Goal: Transaction & Acquisition: Purchase product/service

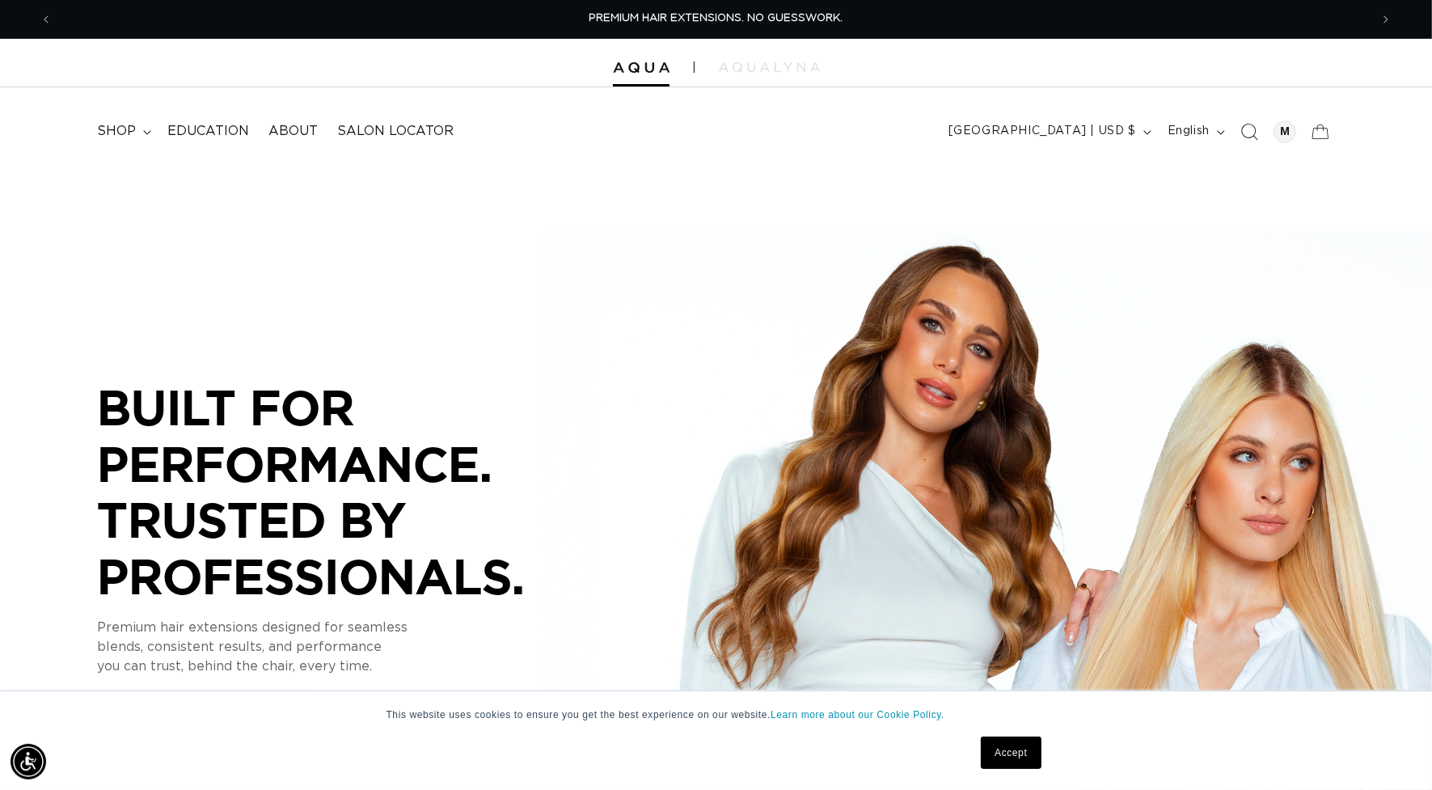
click at [1251, 135] on icon "Search" at bounding box center [1249, 131] width 17 height 17
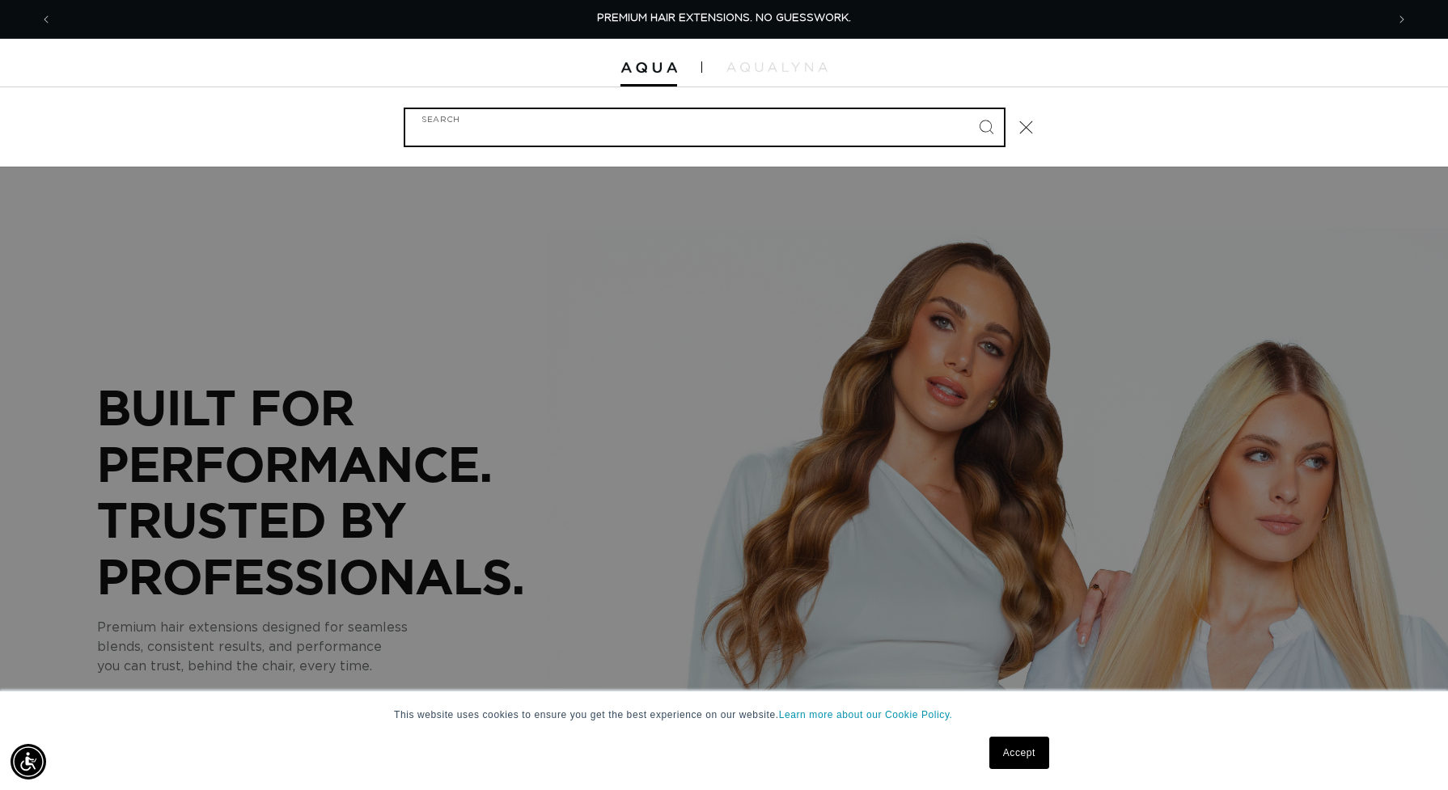
click at [920, 118] on input "Search" at bounding box center [704, 127] width 598 height 36
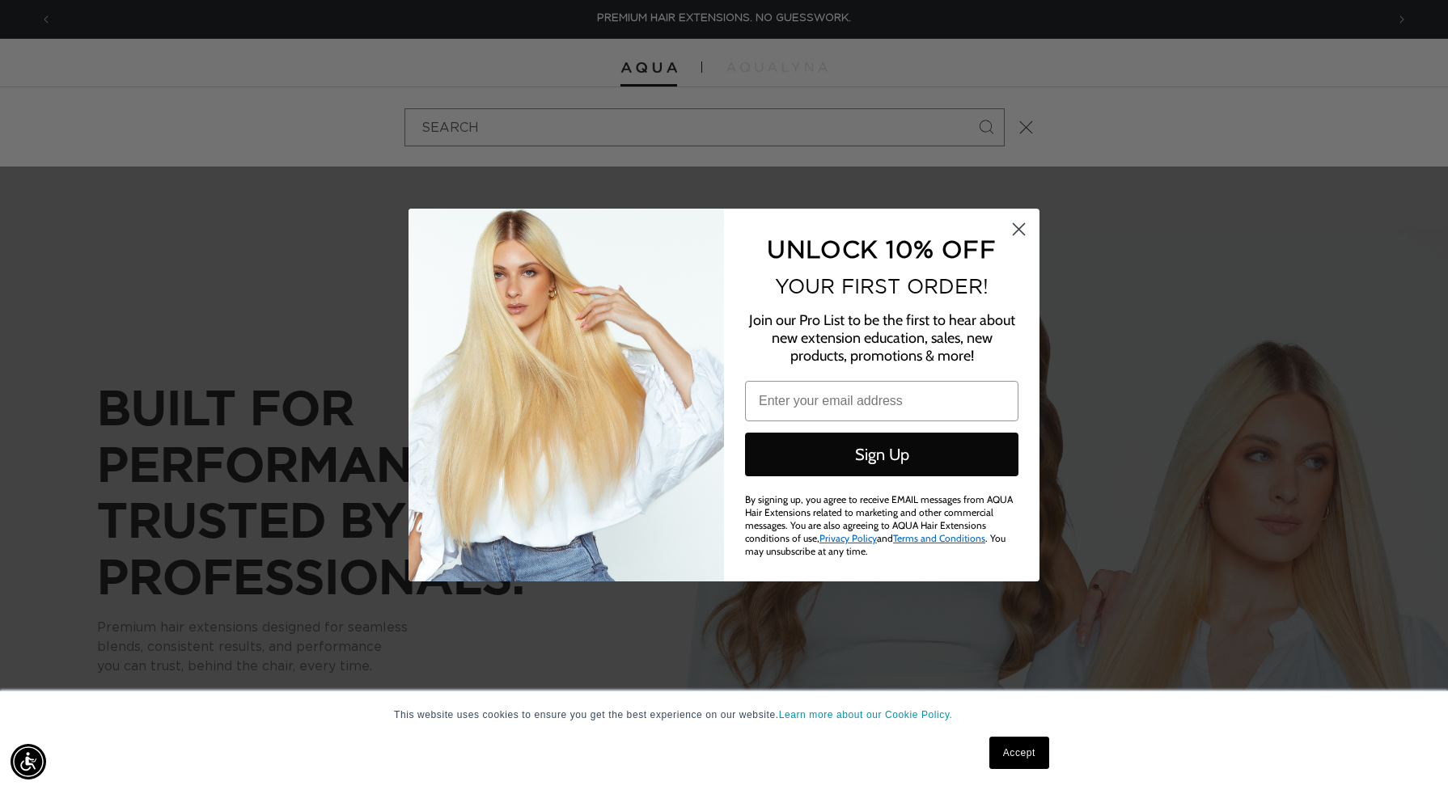
click at [1015, 232] on circle "Close dialog" at bounding box center [1018, 229] width 27 height 27
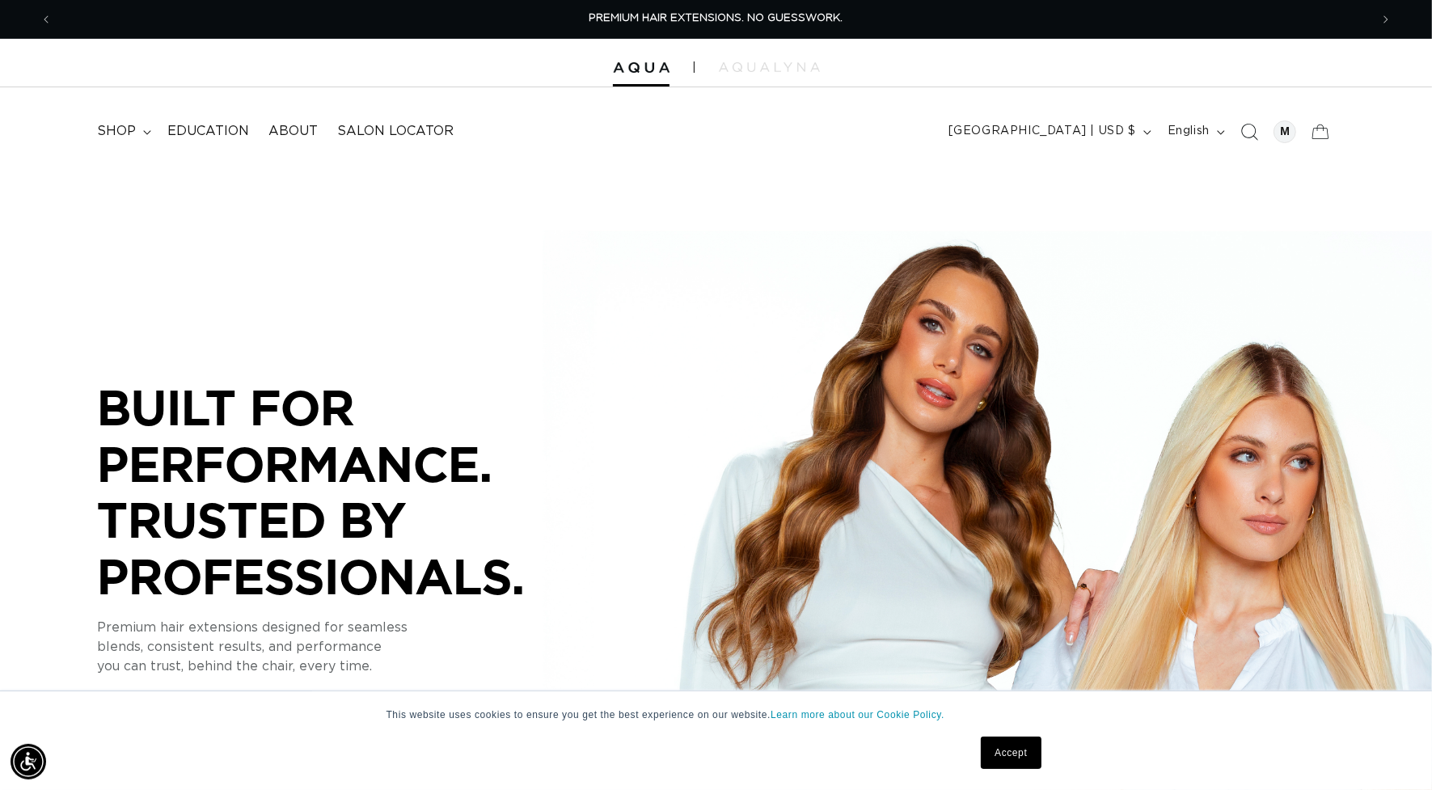
click at [1258, 138] on span "Search" at bounding box center [1250, 132] width 36 height 36
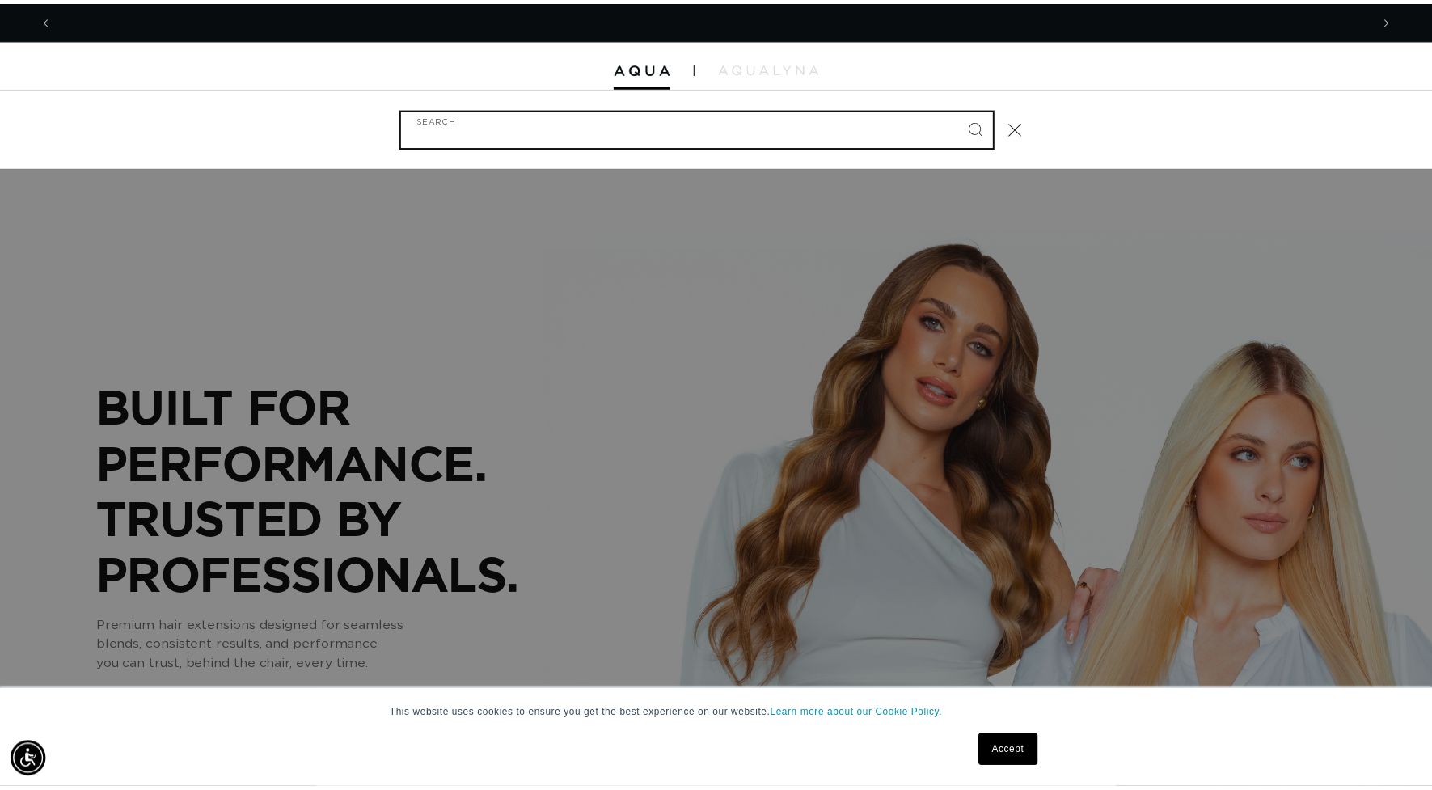
scroll to position [0, 2665]
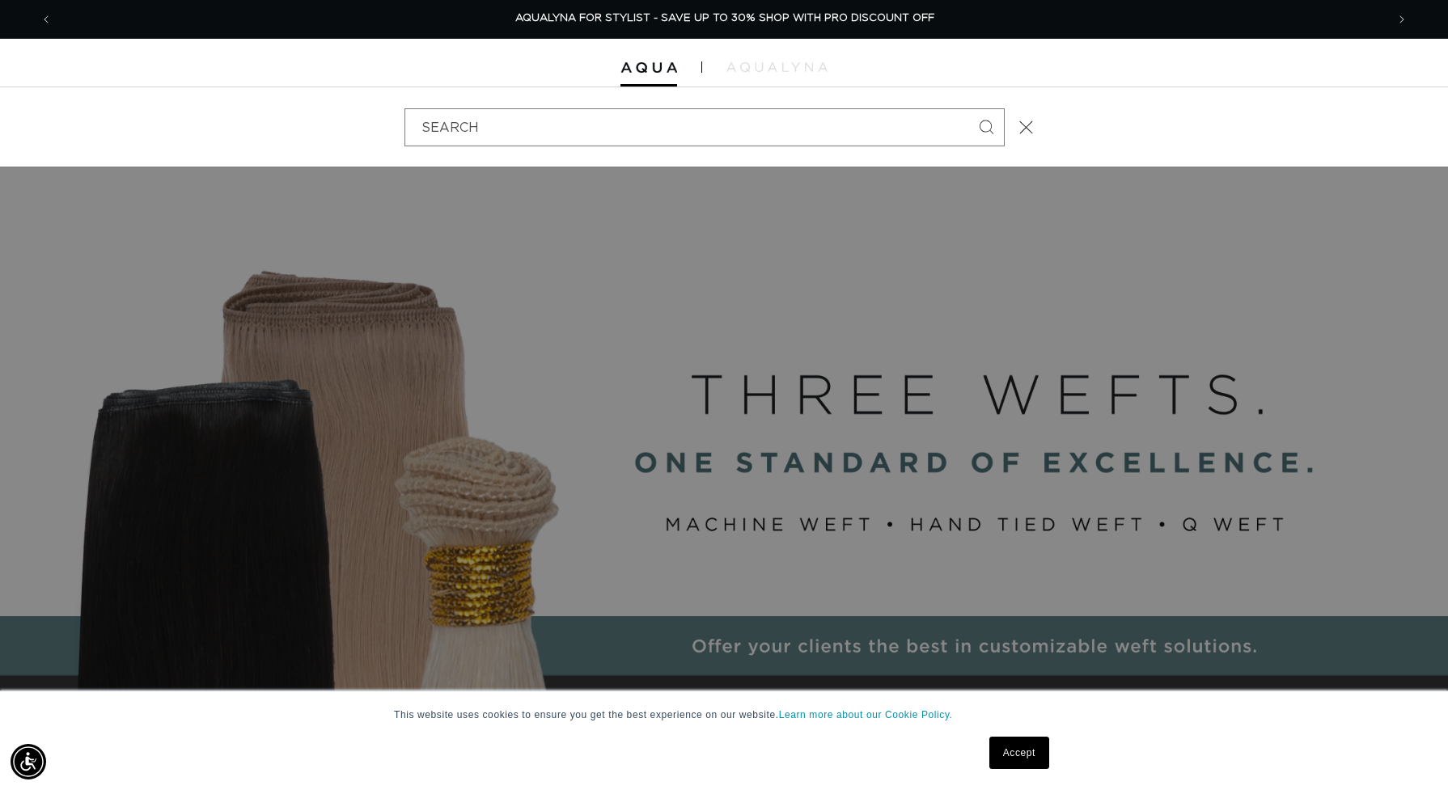
click at [0, 127] on div "Search" at bounding box center [0, 127] width 0 height 0
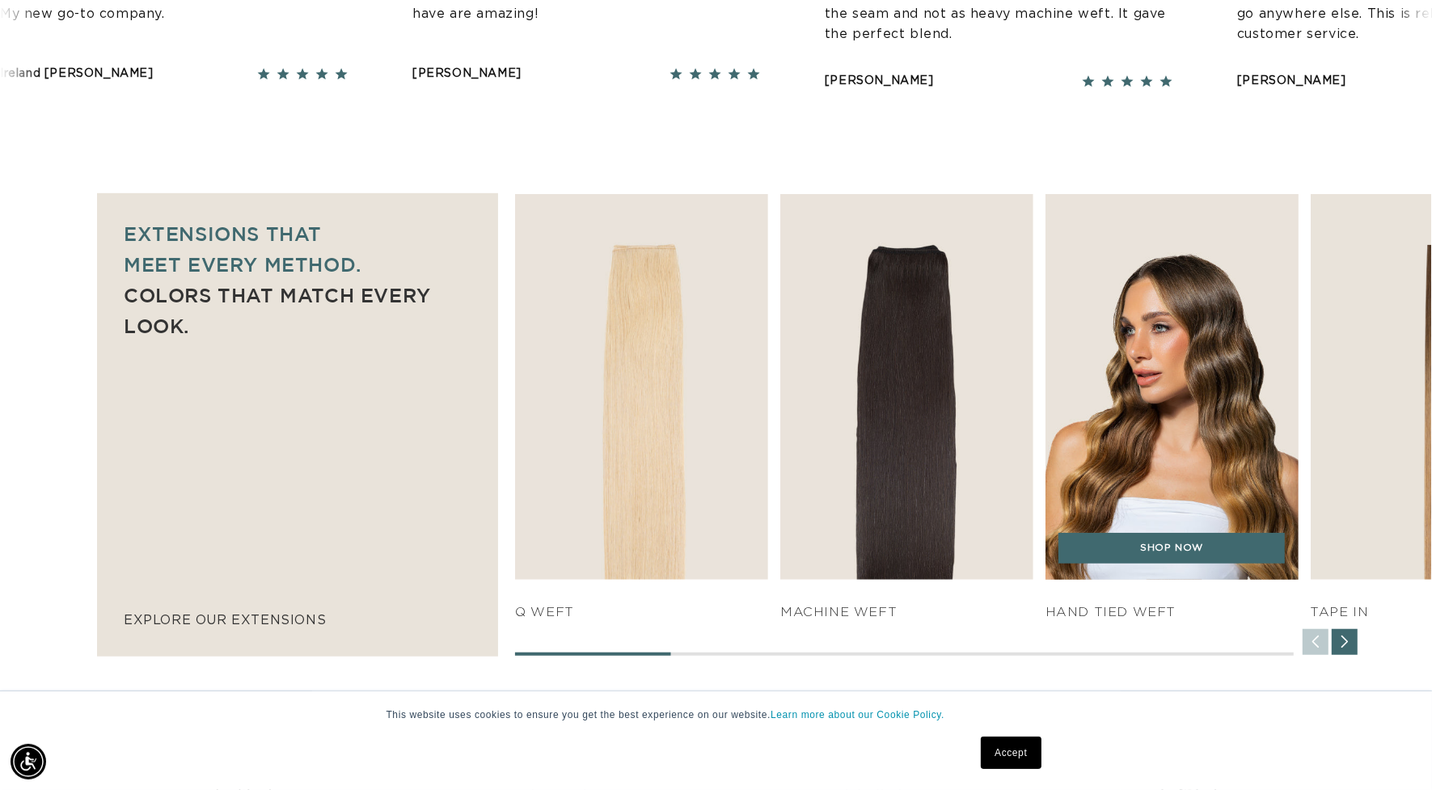
scroll to position [910, 0]
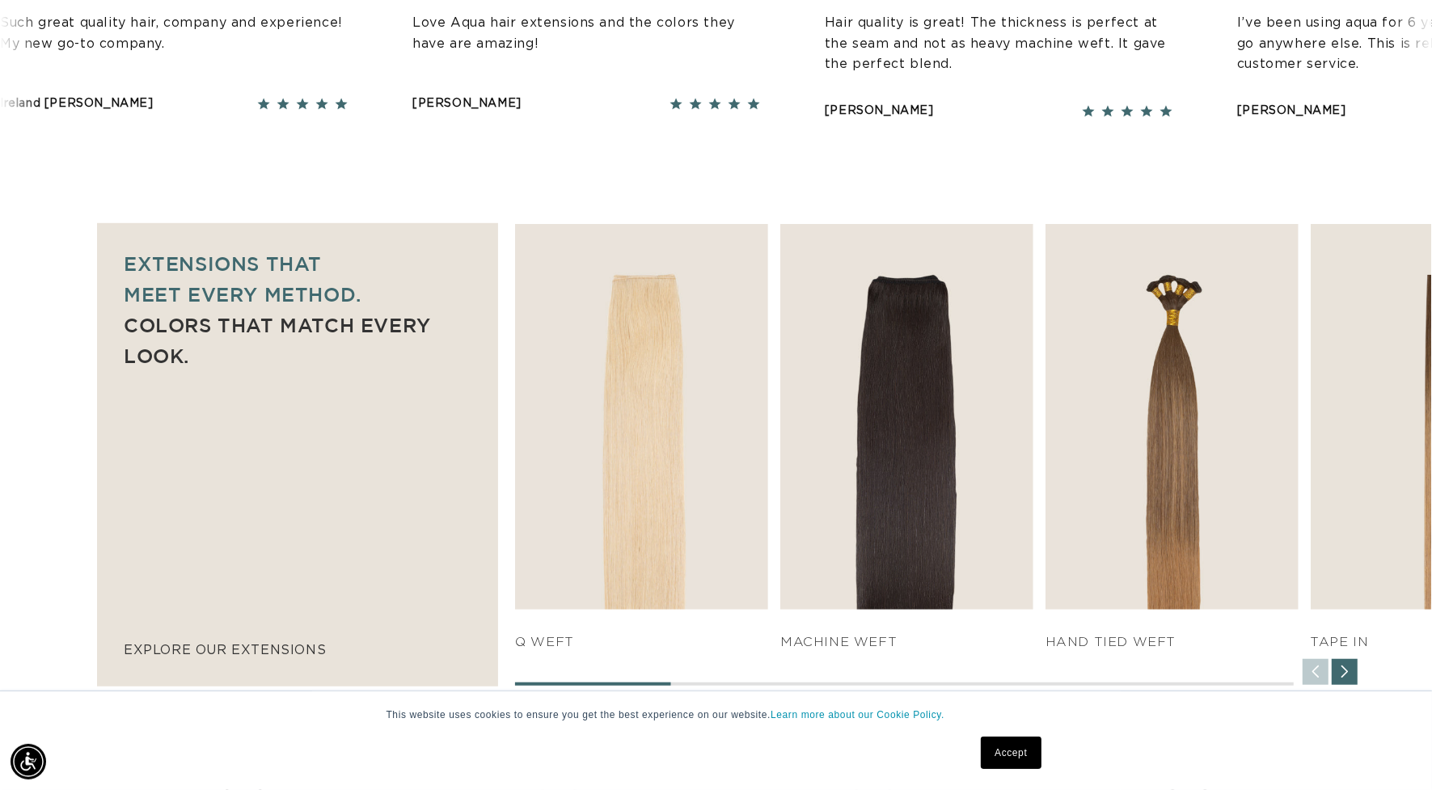
click at [1353, 672] on div "Next slide" at bounding box center [1345, 672] width 26 height 26
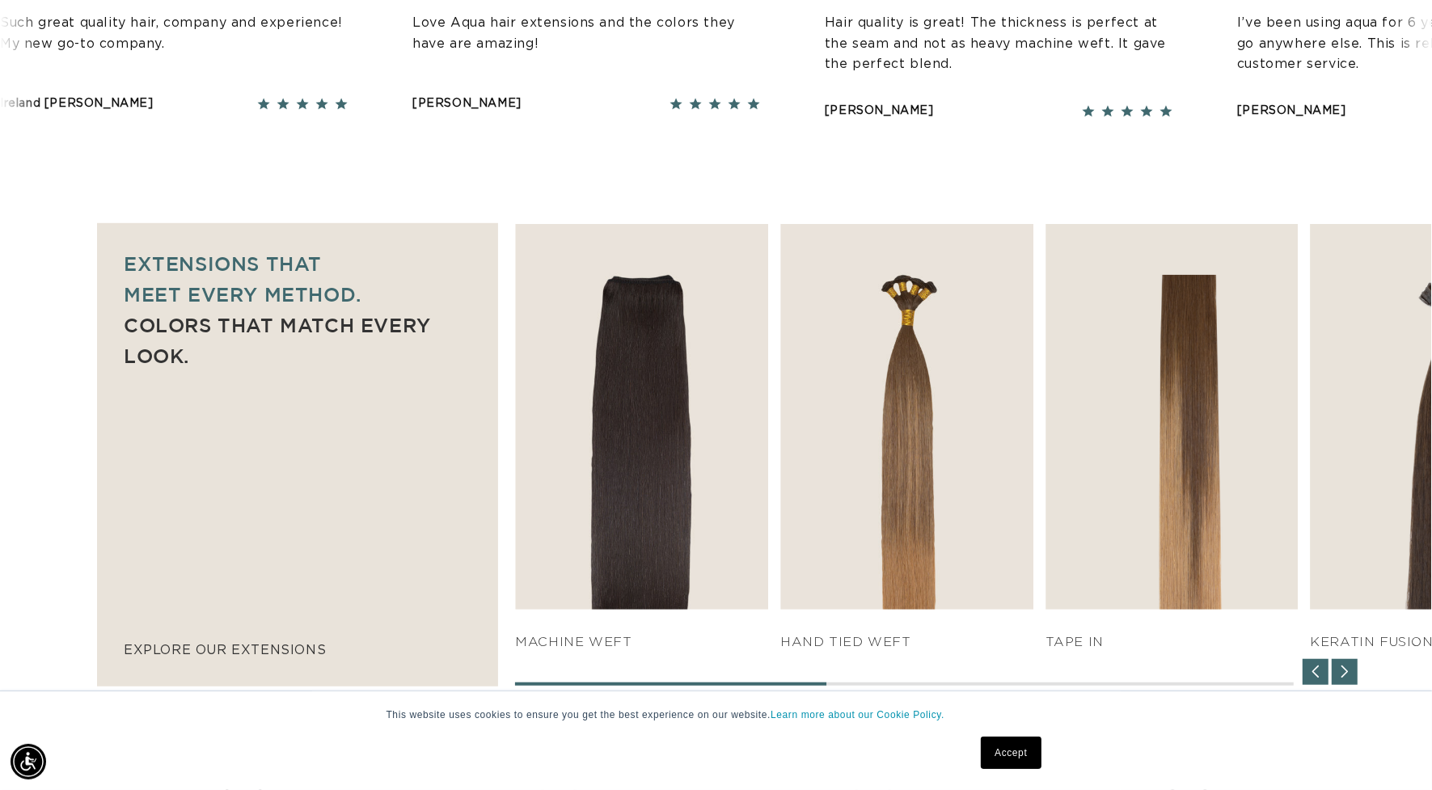
click at [1353, 672] on div "Next slide" at bounding box center [1345, 672] width 26 height 26
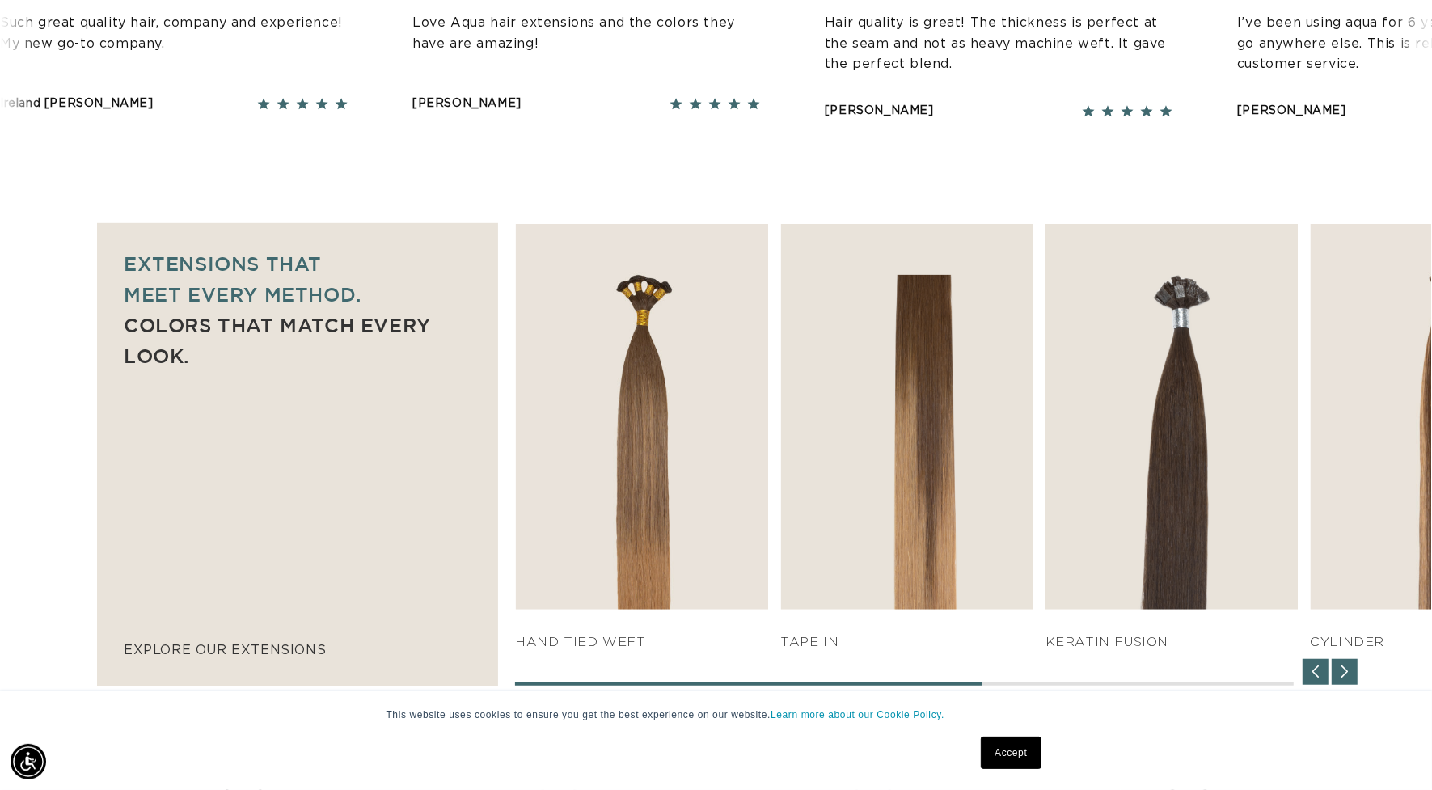
click at [1353, 672] on div "Next slide" at bounding box center [1345, 672] width 26 height 26
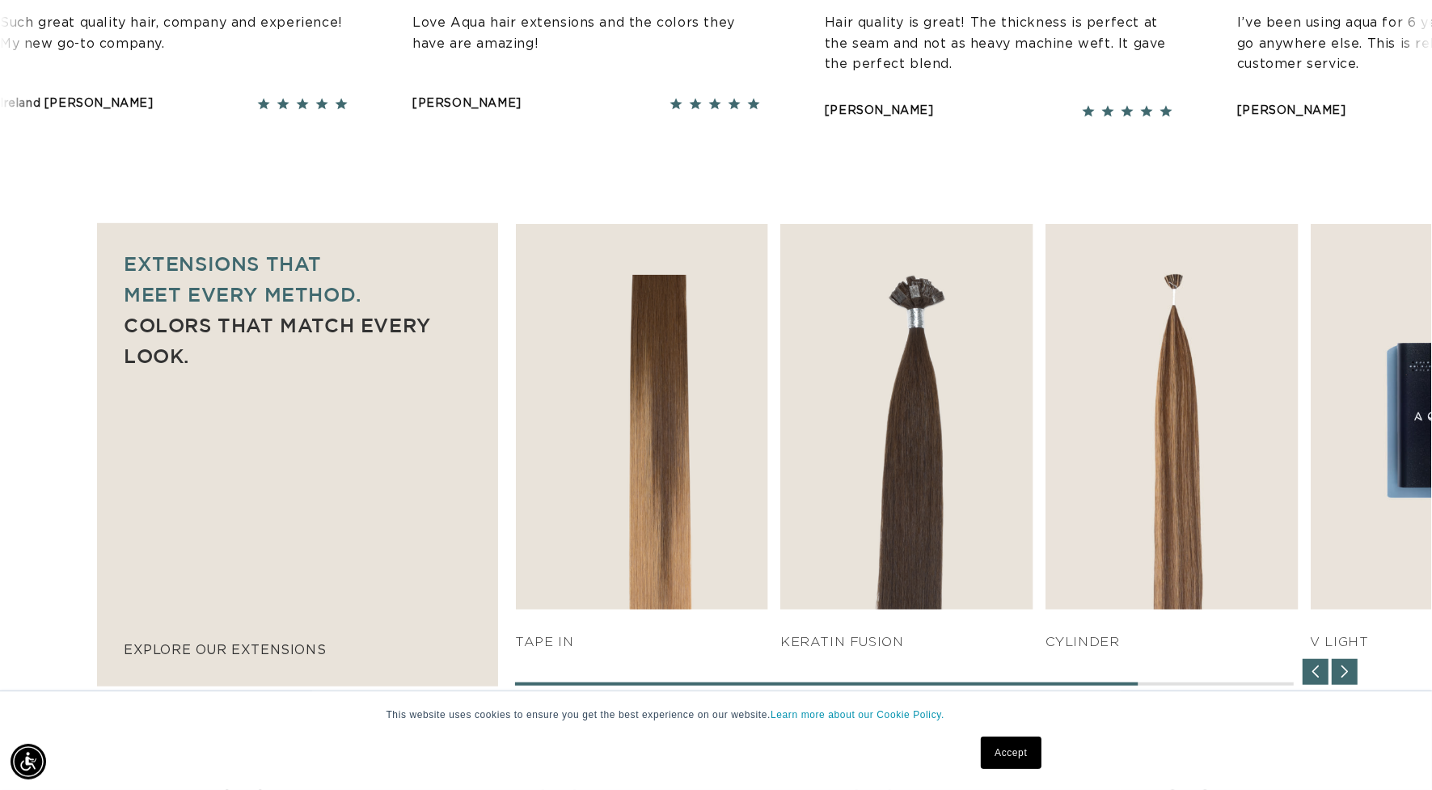
click at [1353, 673] on div "Next slide" at bounding box center [1345, 672] width 26 height 26
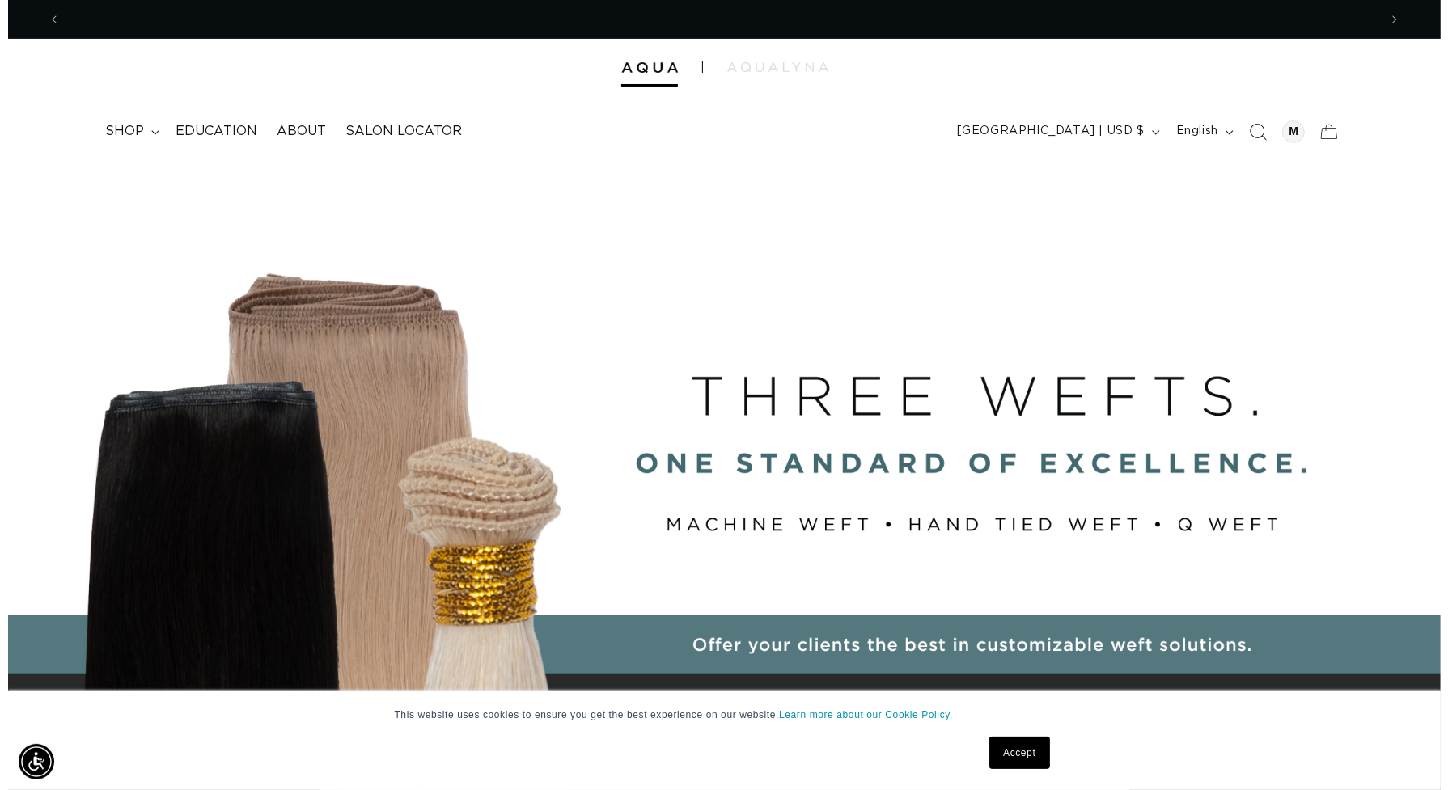
scroll to position [0, 0]
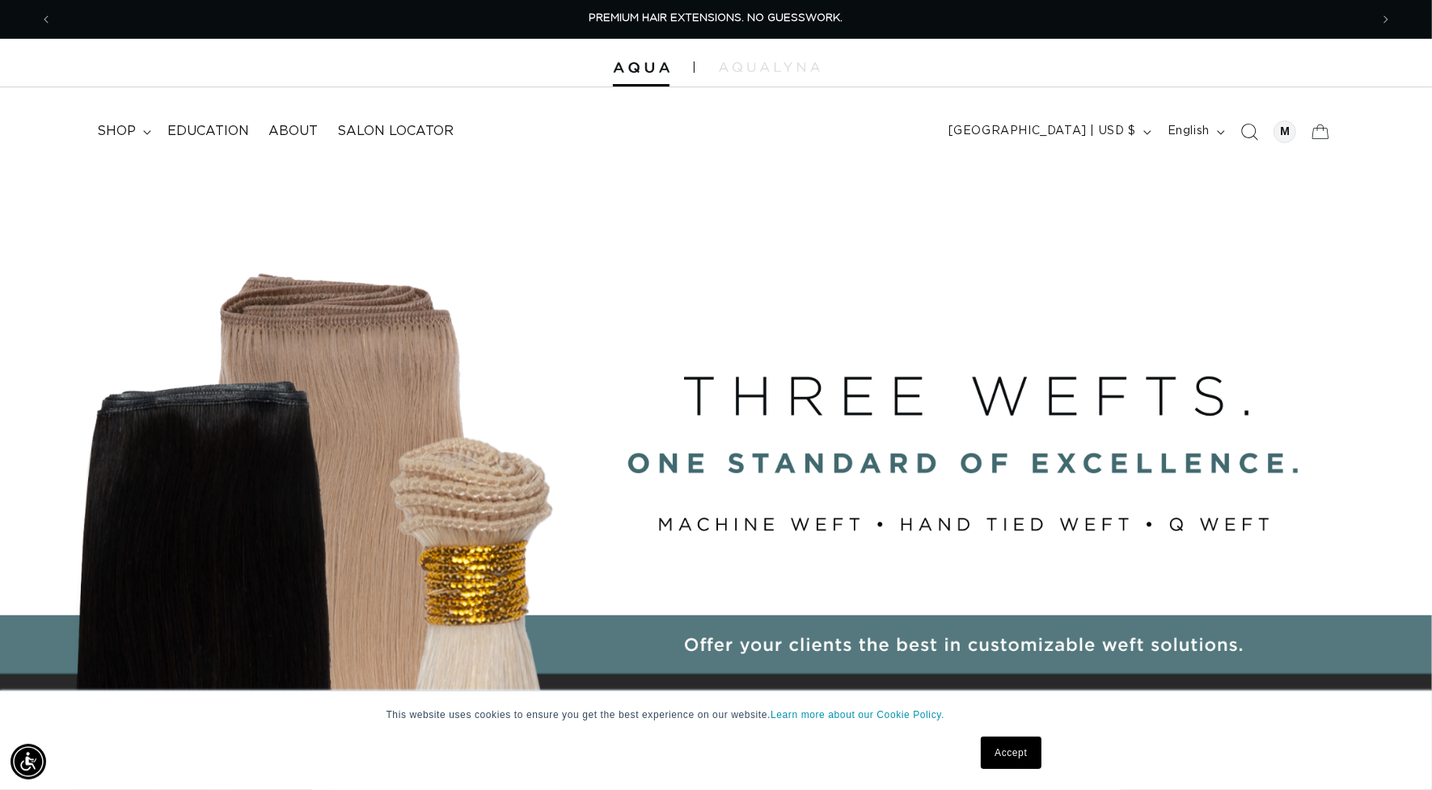
click at [1254, 129] on icon "Search" at bounding box center [1249, 131] width 17 height 17
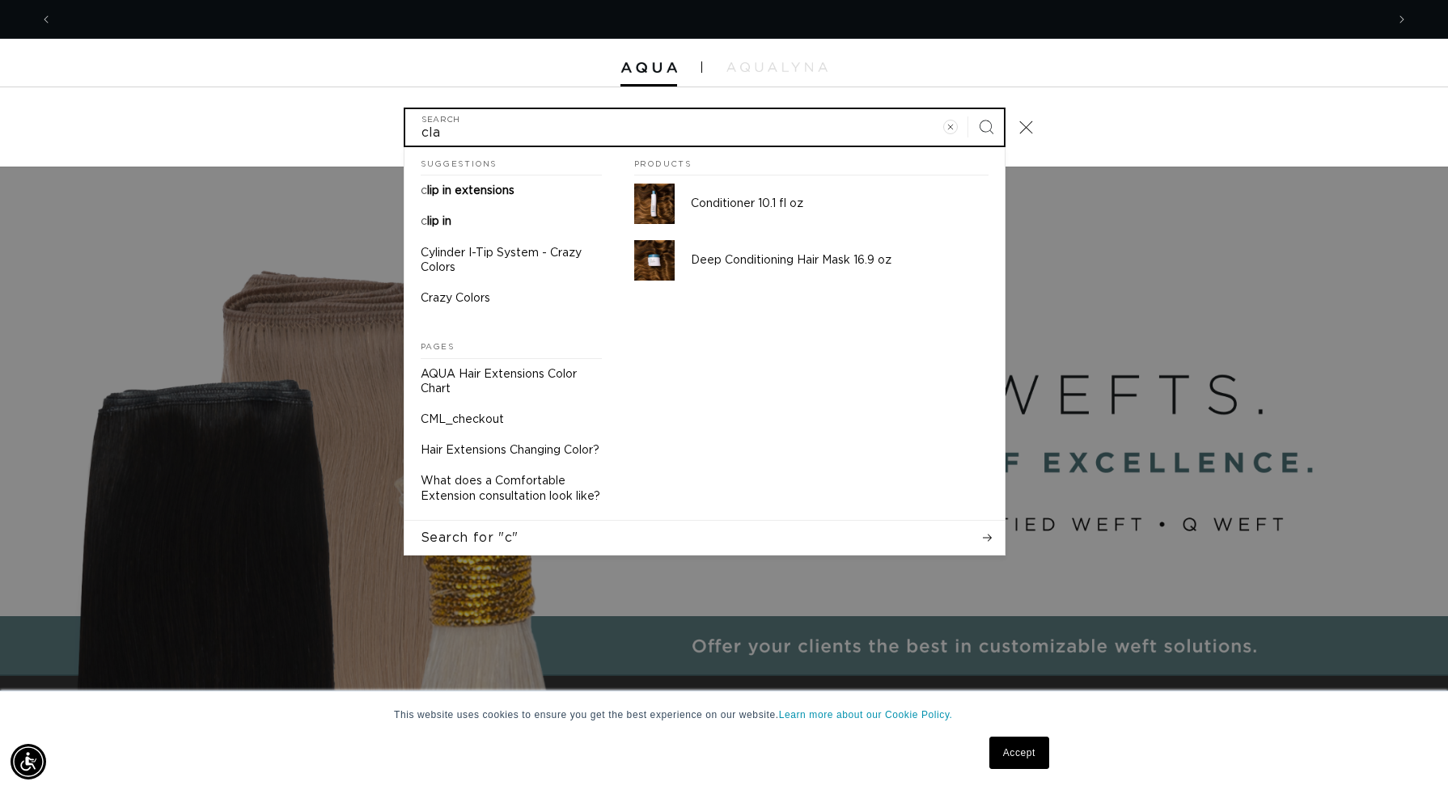
scroll to position [0, 1332]
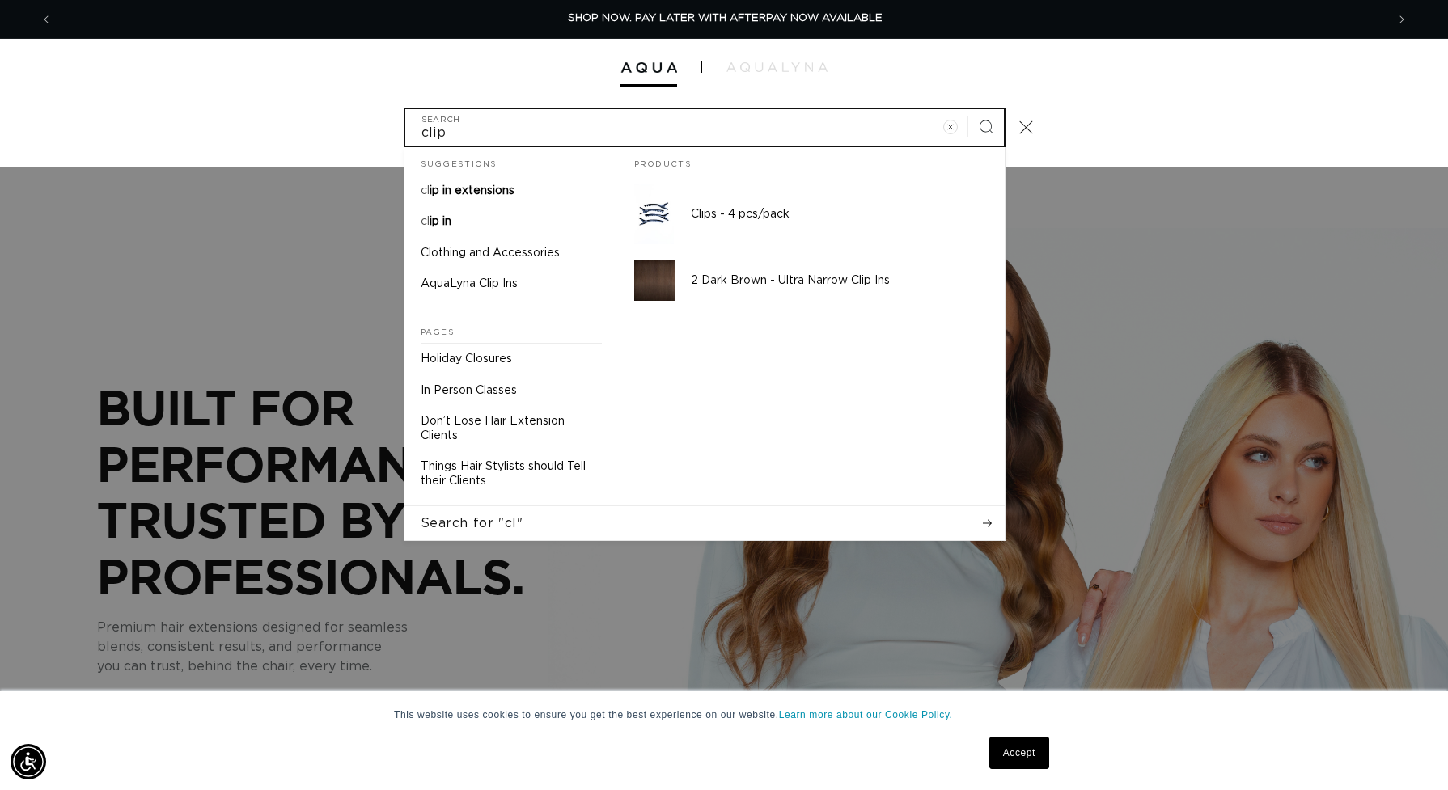
type input "clip"
click at [968, 109] on button "Search" at bounding box center [986, 127] width 36 height 36
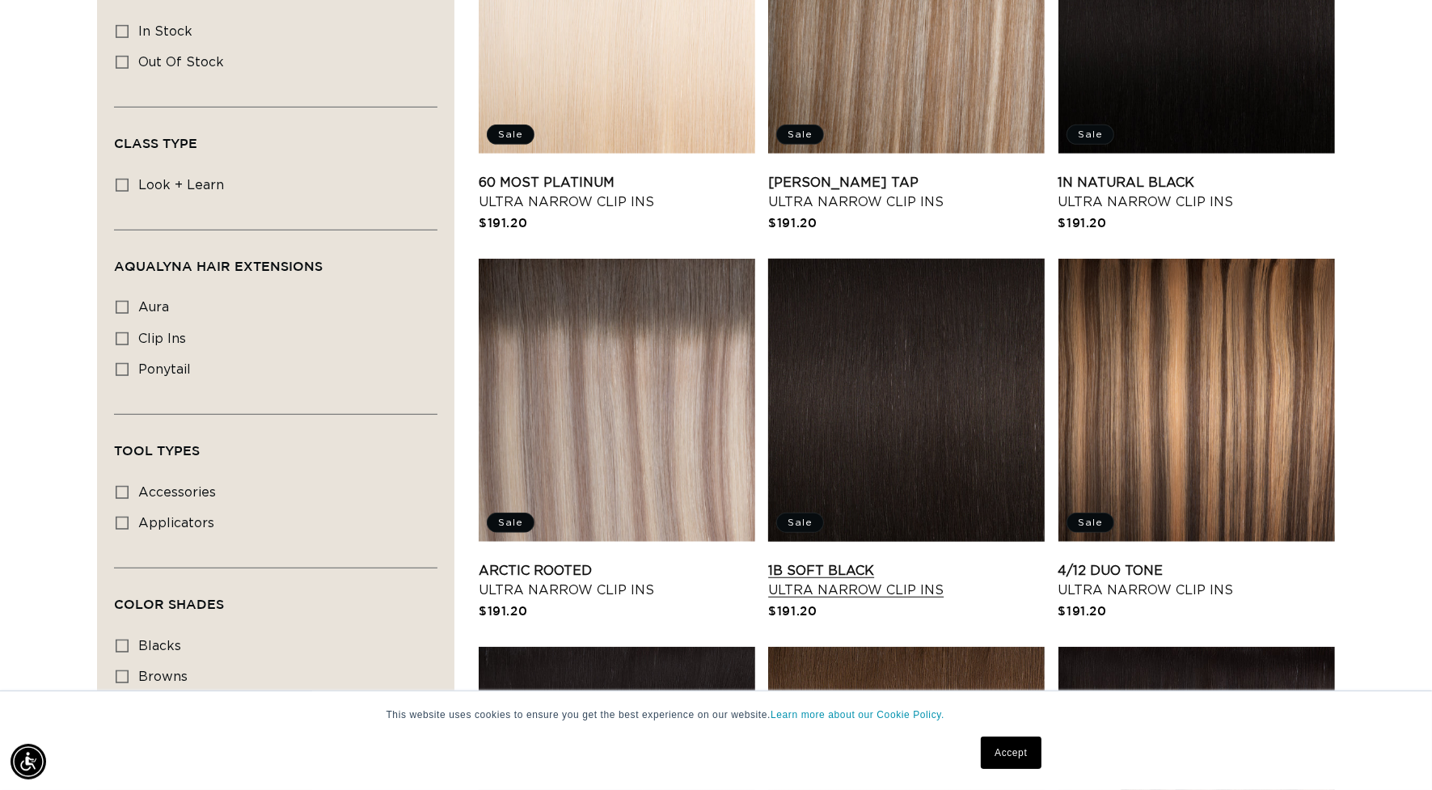
scroll to position [0, 2634]
click at [936, 561] on link "1B Soft Black Ultra Narrow Clip Ins" at bounding box center [906, 580] width 277 height 39
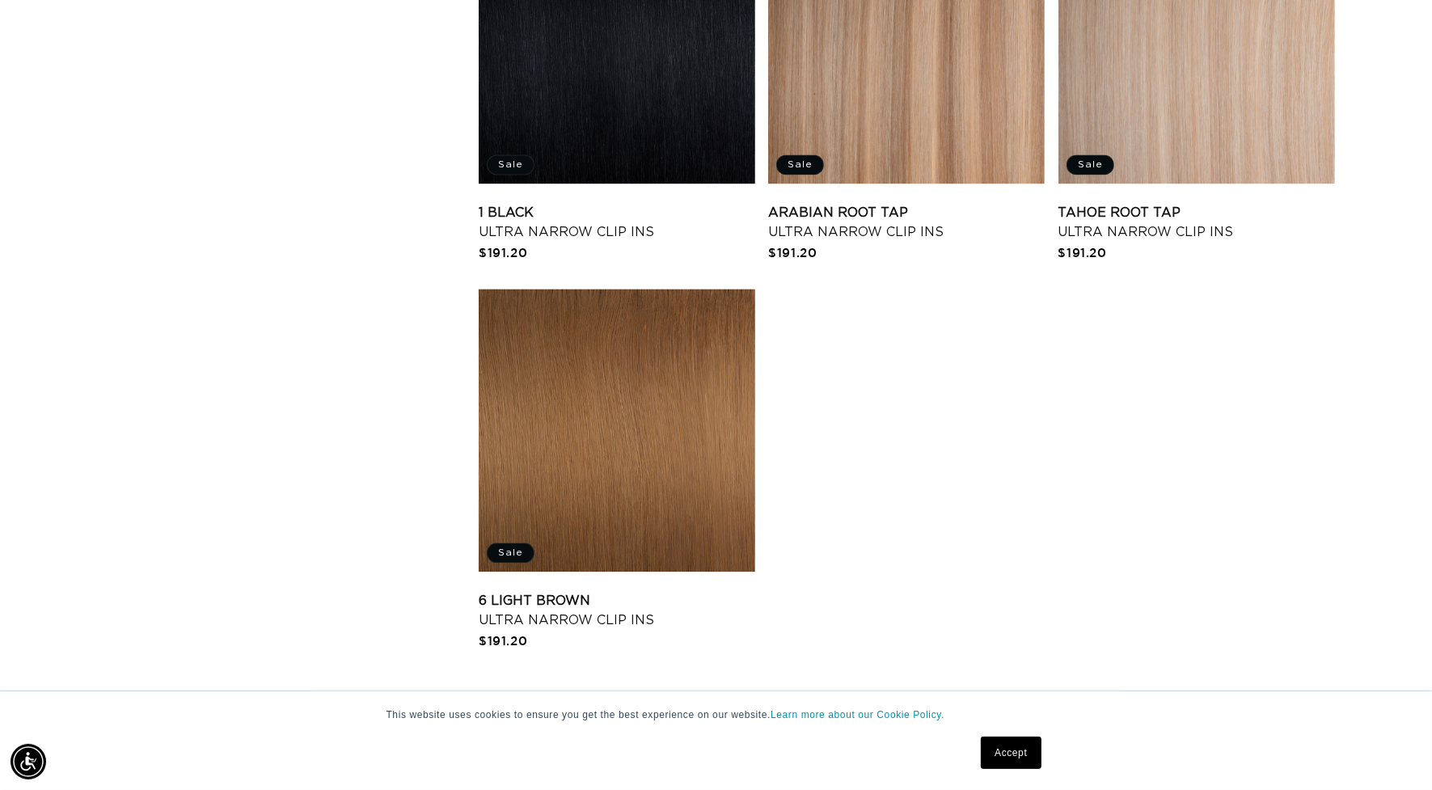
scroll to position [3336, 0]
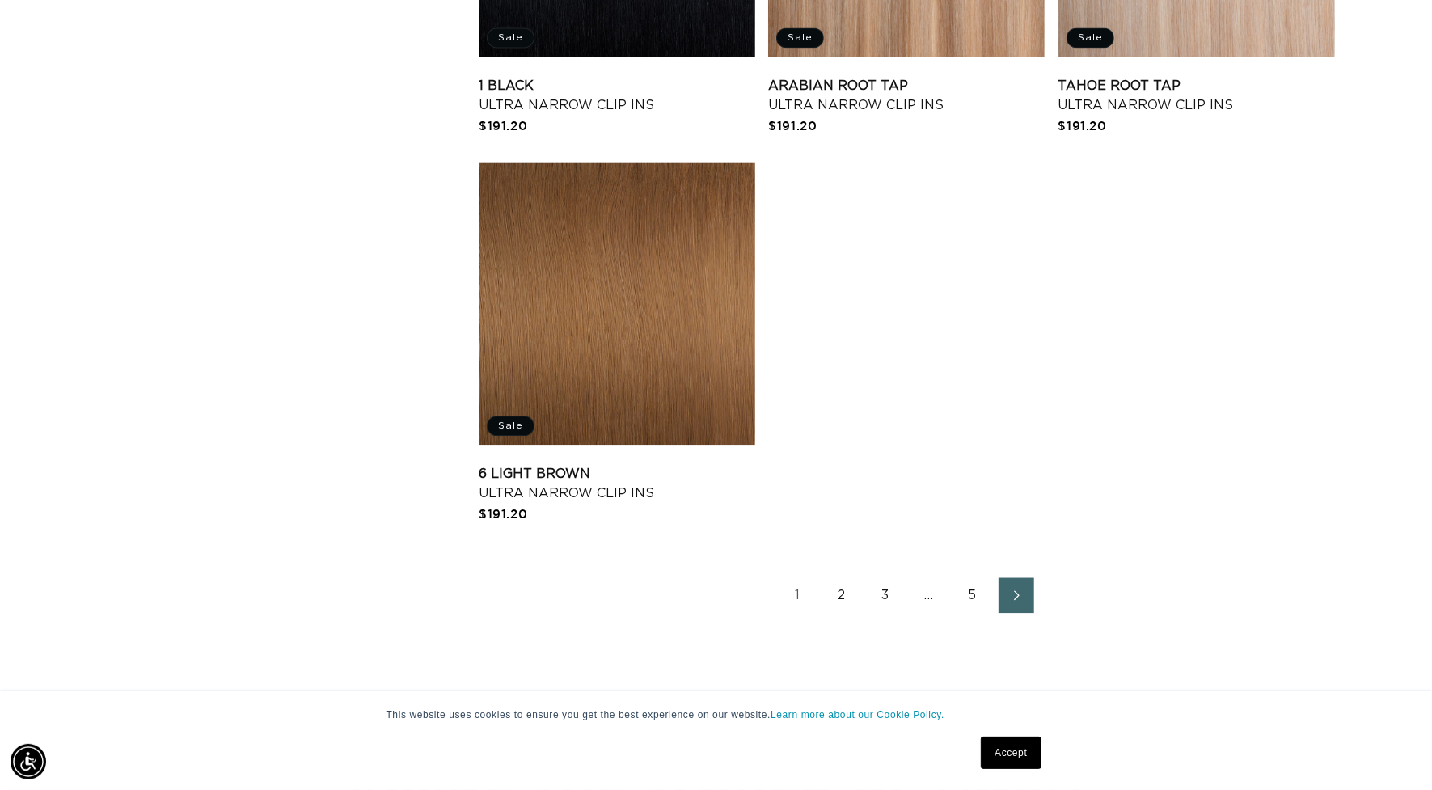
click at [967, 577] on link "5" at bounding box center [973, 595] width 36 height 36
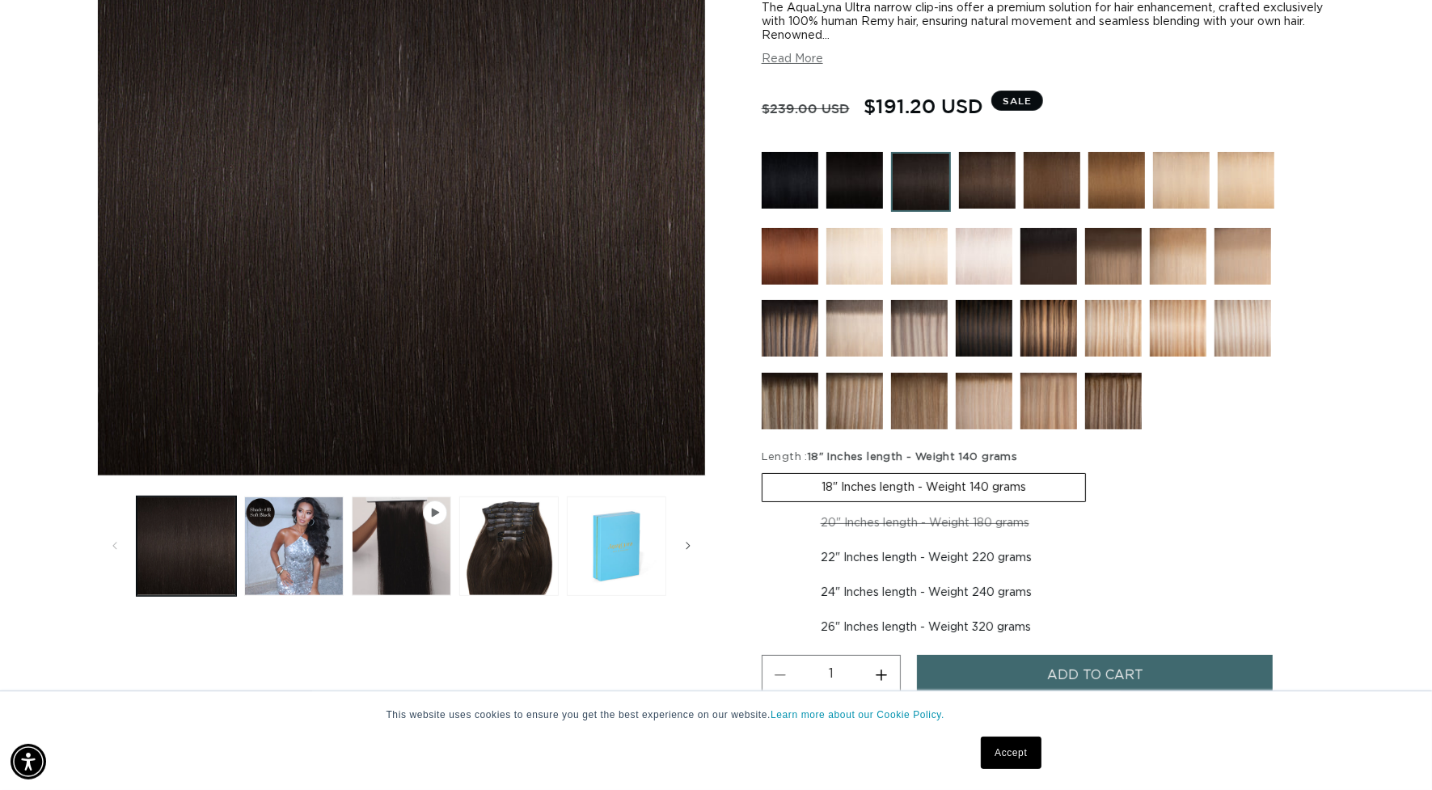
scroll to position [404, 0]
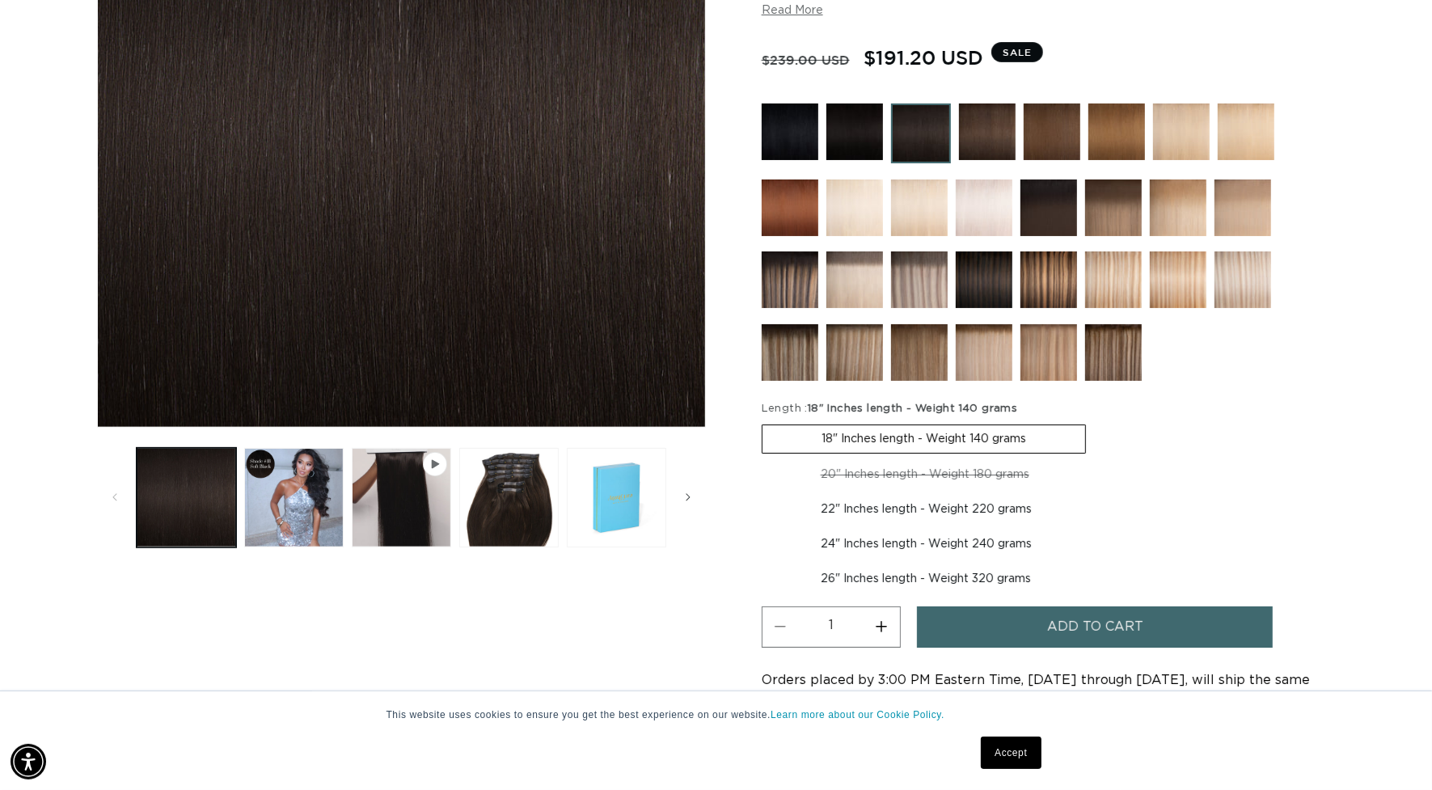
drag, startPoint x: 880, startPoint y: 500, endPoint x: 1064, endPoint y: 516, distance: 185.1
click at [880, 501] on label "22" Inches length - Weight 220 grams Variant sold out or unavailable" at bounding box center [926, 509] width 329 height 27
click at [1097, 459] on input "22" Inches length - Weight 220 grams Variant sold out or unavailable" at bounding box center [1097, 458] width 1 height 1
radio input "true"
click at [943, 426] on label "18" Inches length - Weight 140 grams Variant sold out or unavailable" at bounding box center [923, 438] width 323 height 27
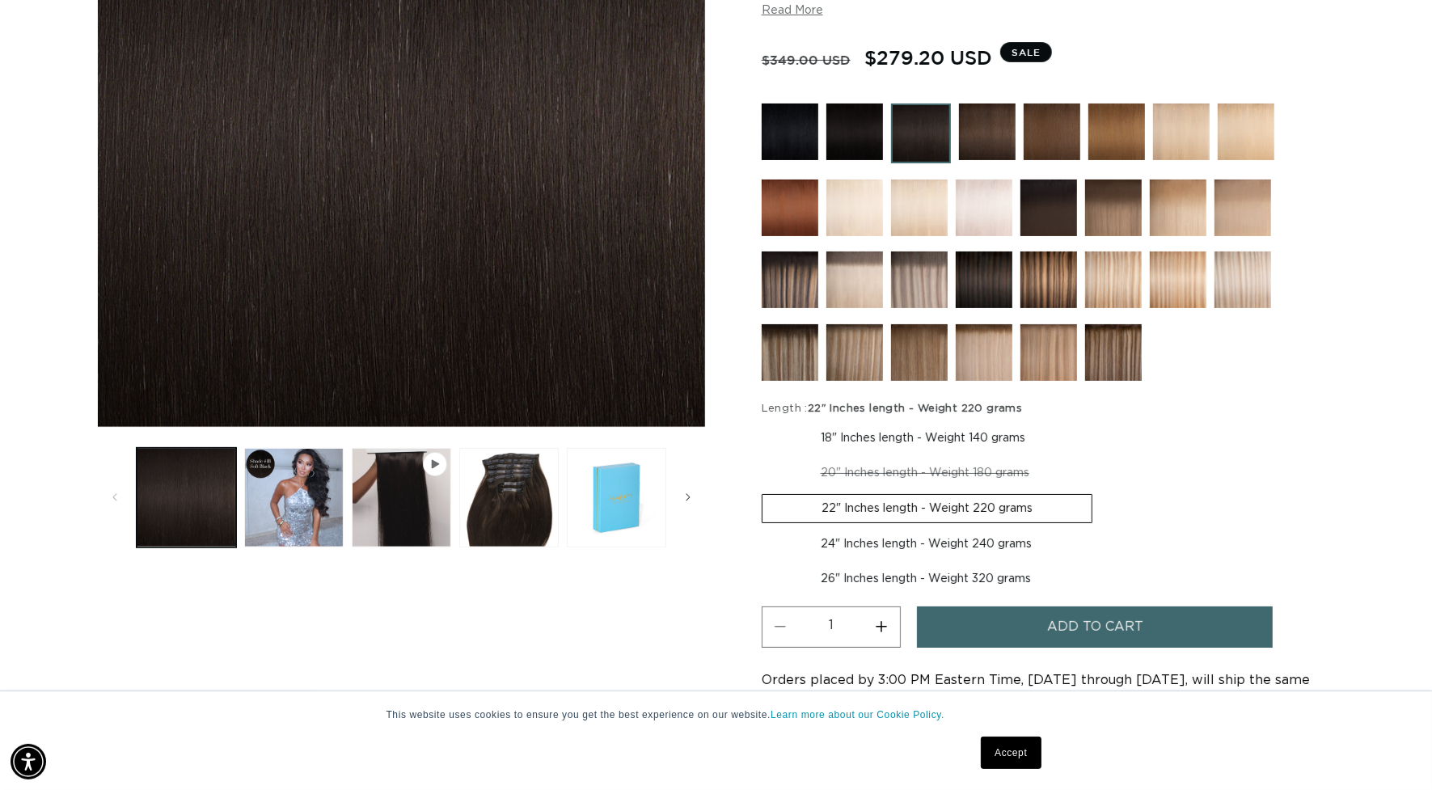
click at [767, 422] on input "18" Inches length - Weight 140 grams Variant sold out or unavailable" at bounding box center [766, 421] width 1 height 1
radio input "true"
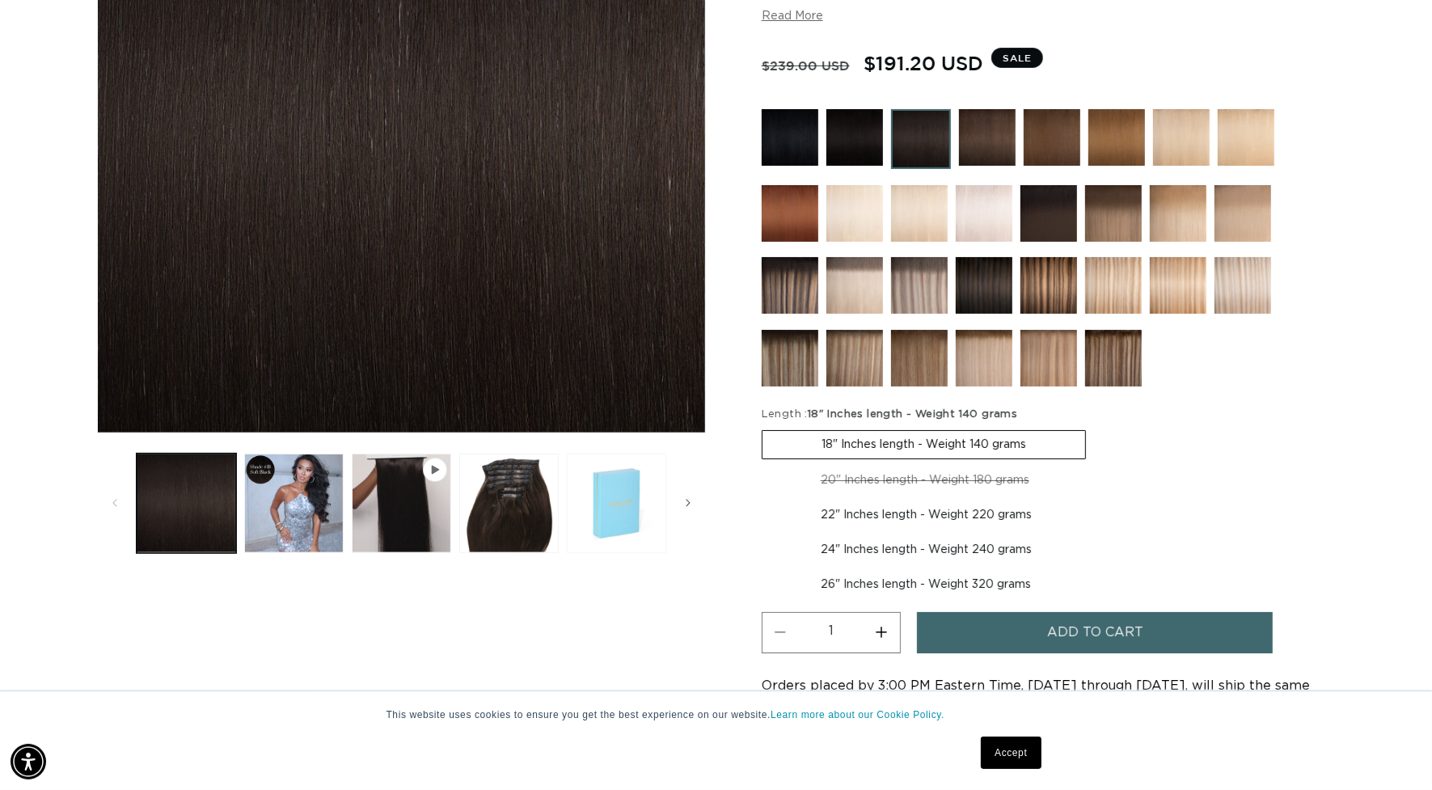
scroll to position [425, 0]
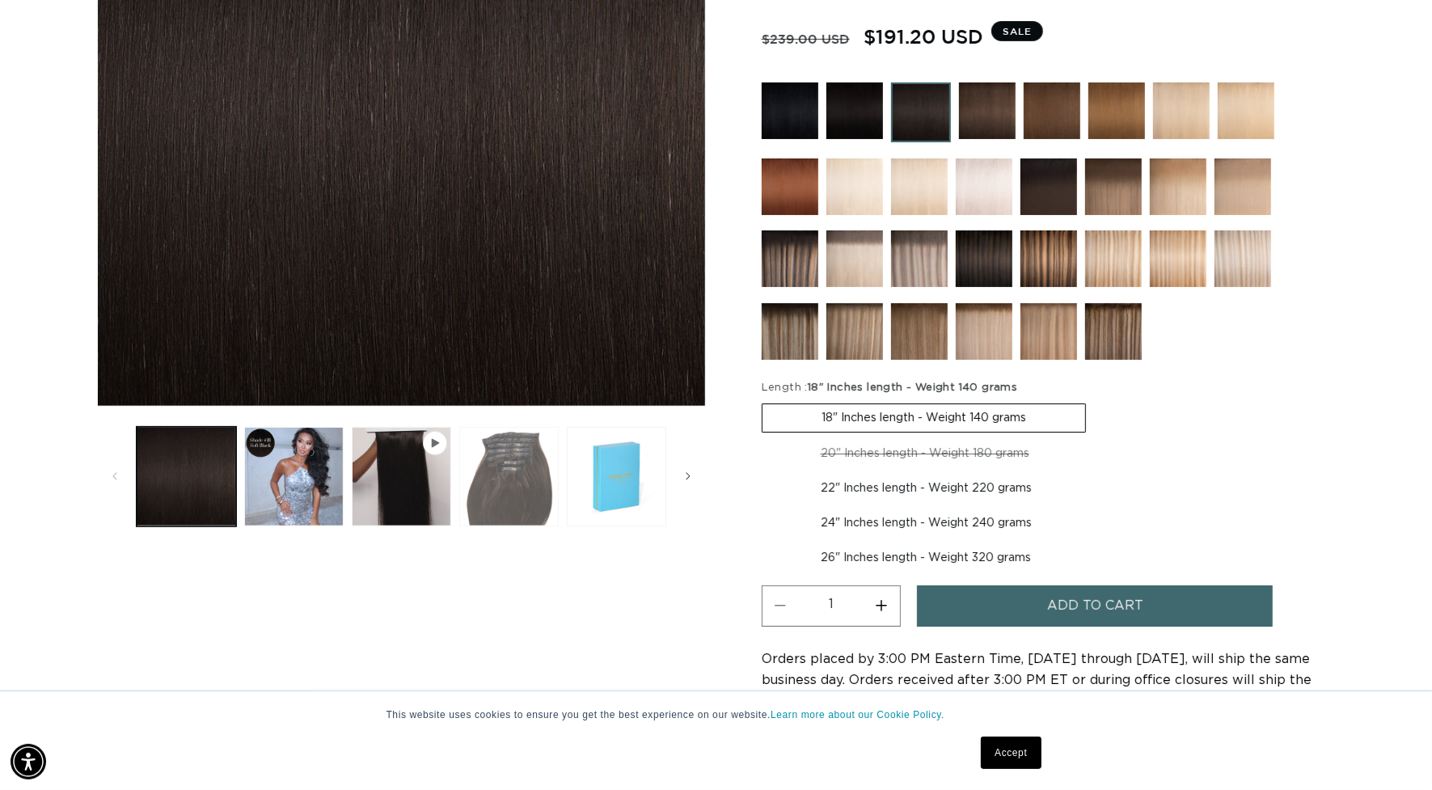
click at [526, 473] on button "Load image 3 in gallery view" at bounding box center [508, 476] width 99 height 99
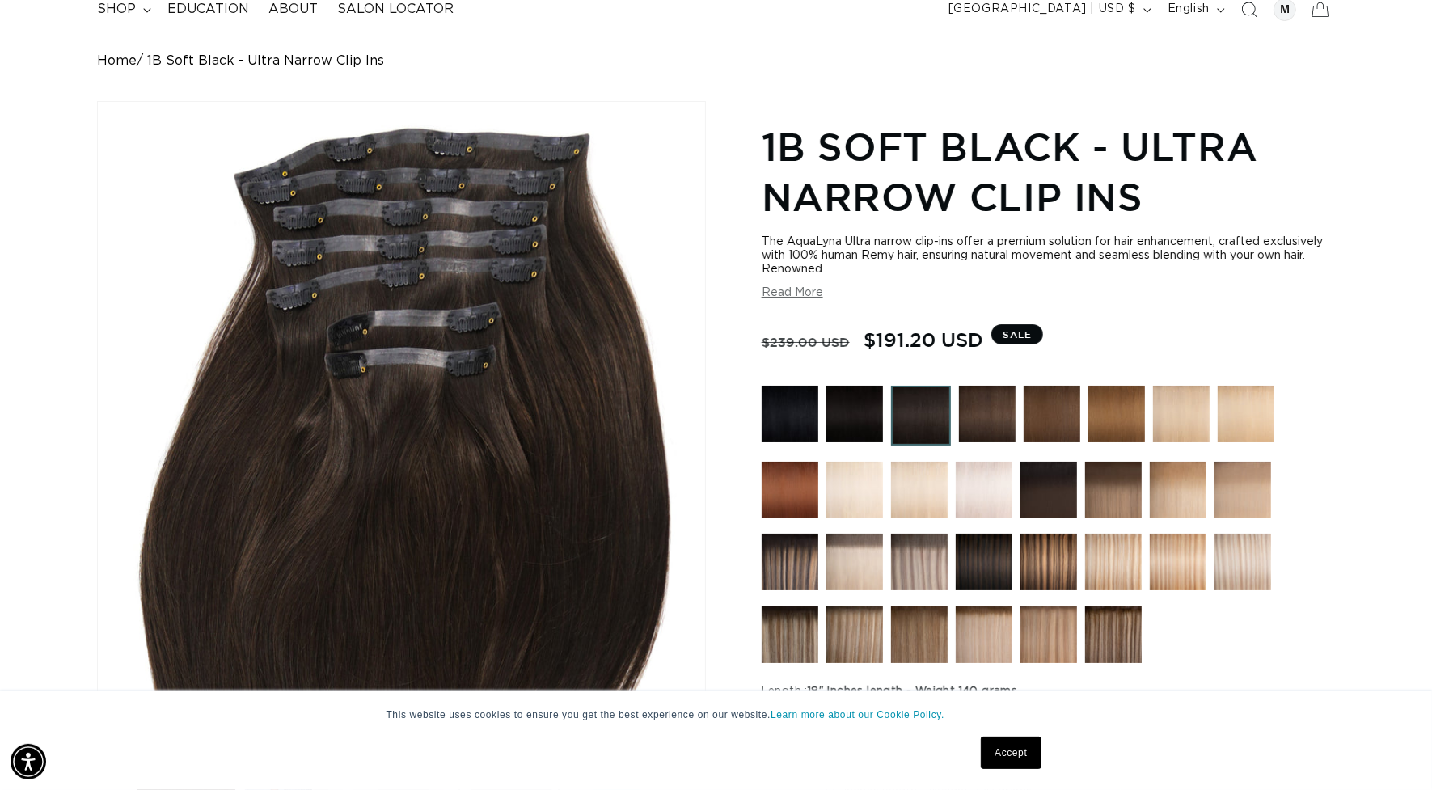
scroll to position [0, 2634]
click at [799, 288] on button "Read More" at bounding box center [792, 293] width 61 height 14
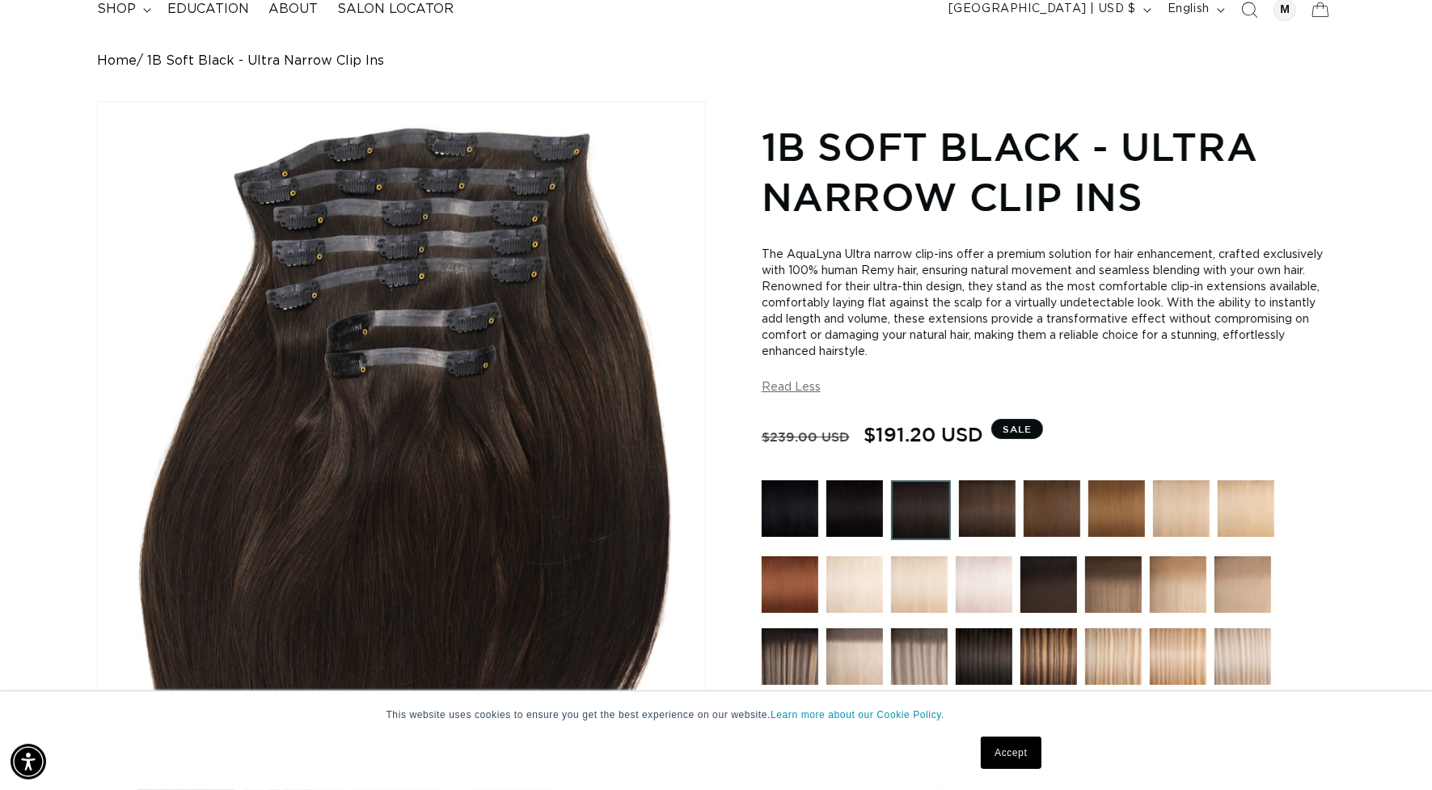
scroll to position [0, 0]
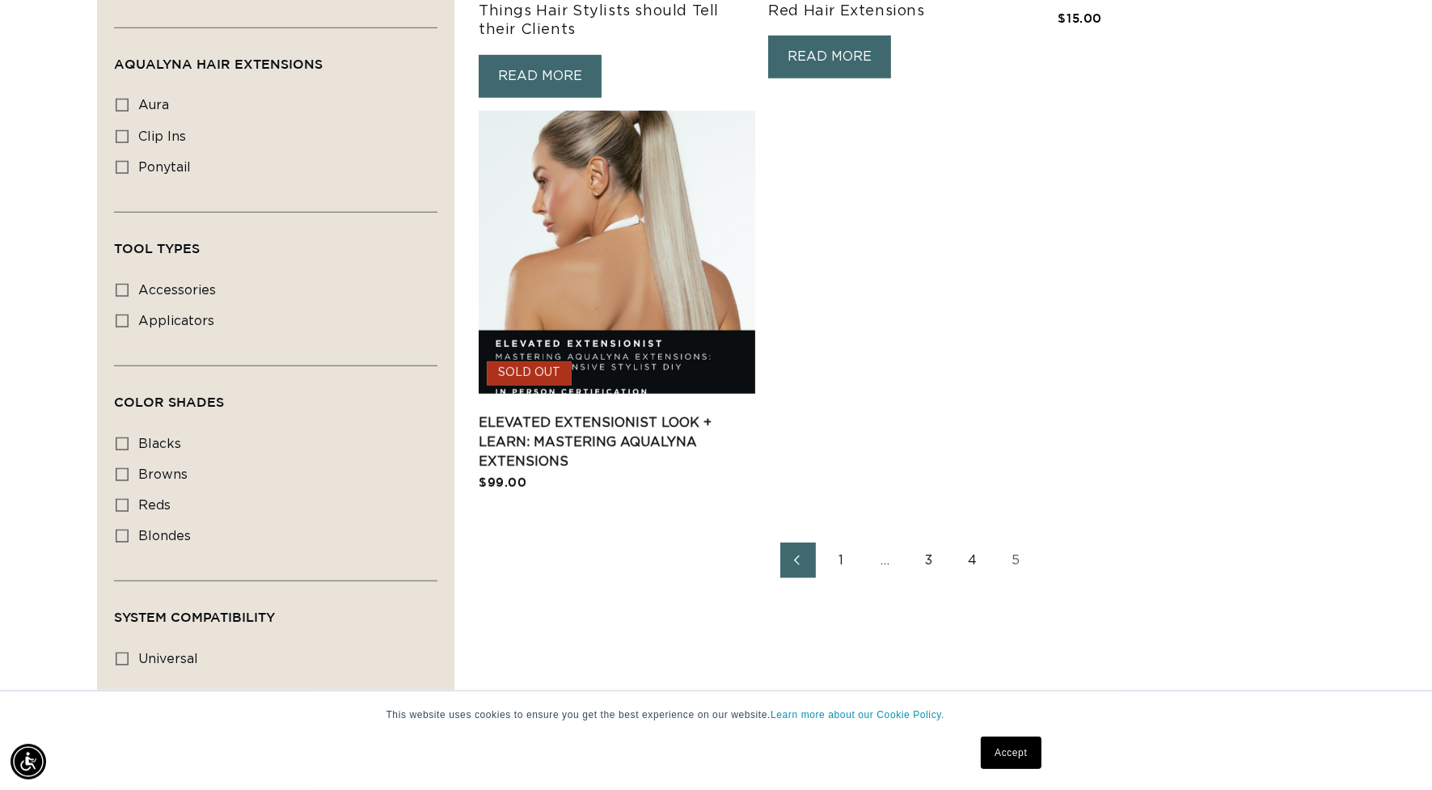
scroll to position [0, 2634]
click at [976, 551] on link "4" at bounding box center [973, 561] width 36 height 36
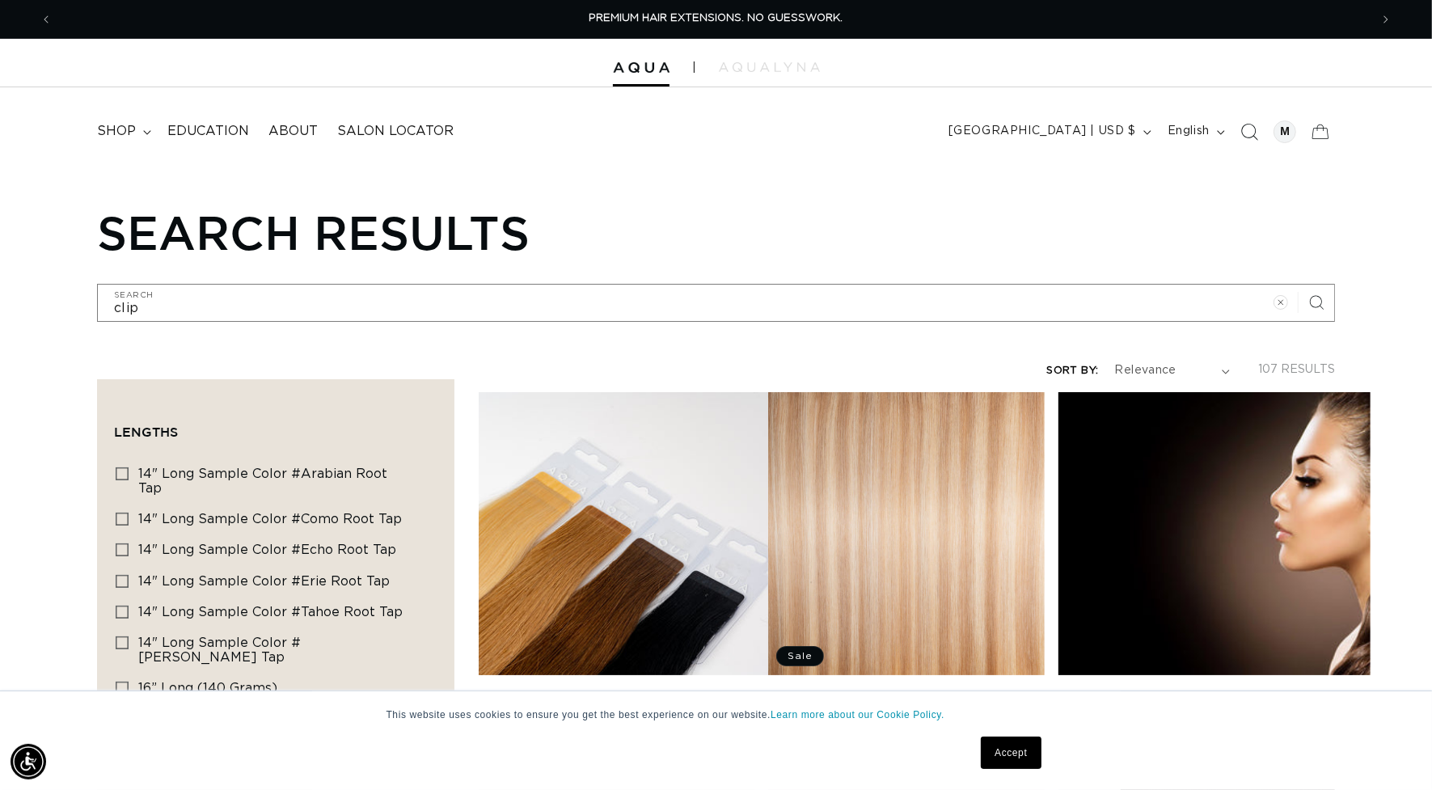
click at [1244, 123] on icon "Search" at bounding box center [1249, 131] width 17 height 17
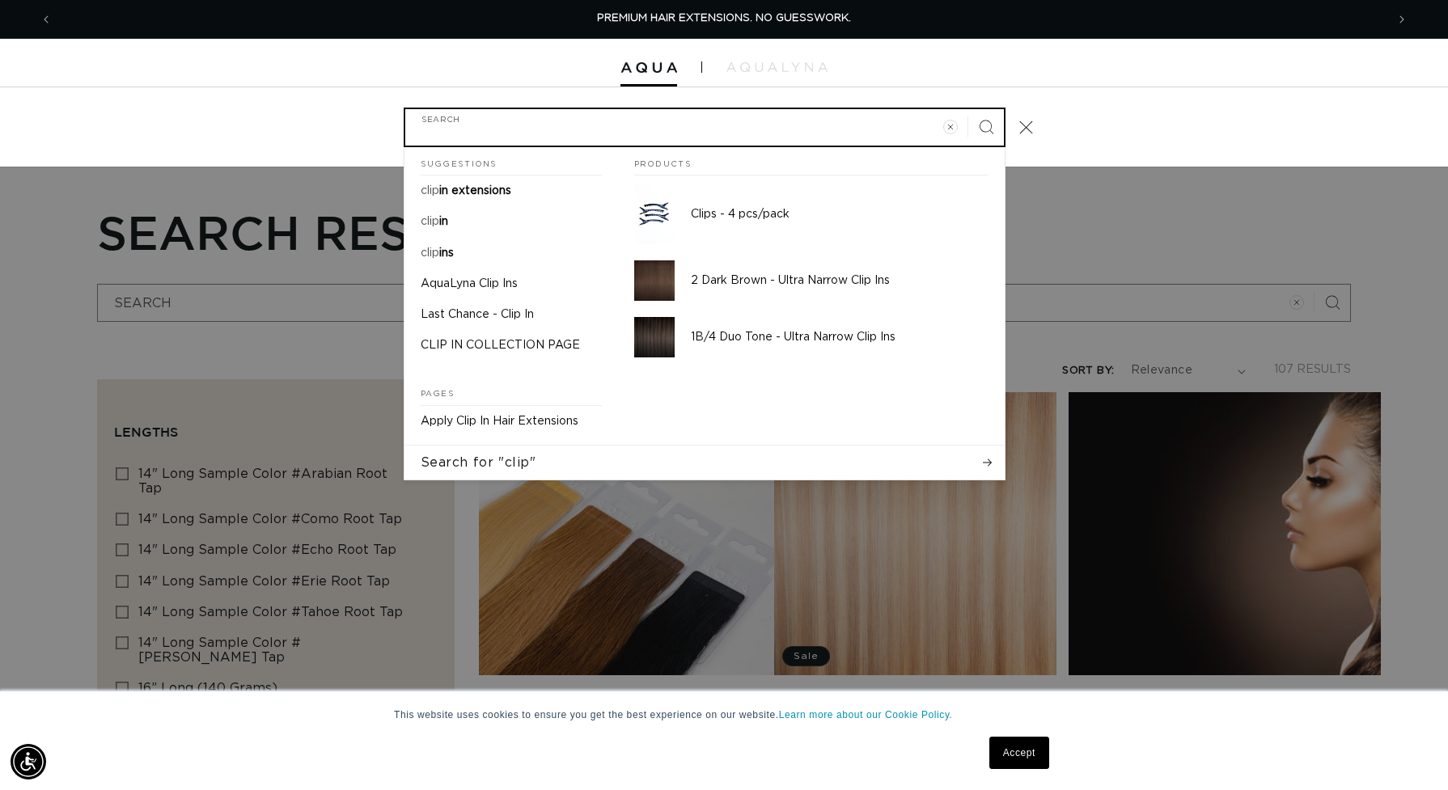
type input "m"
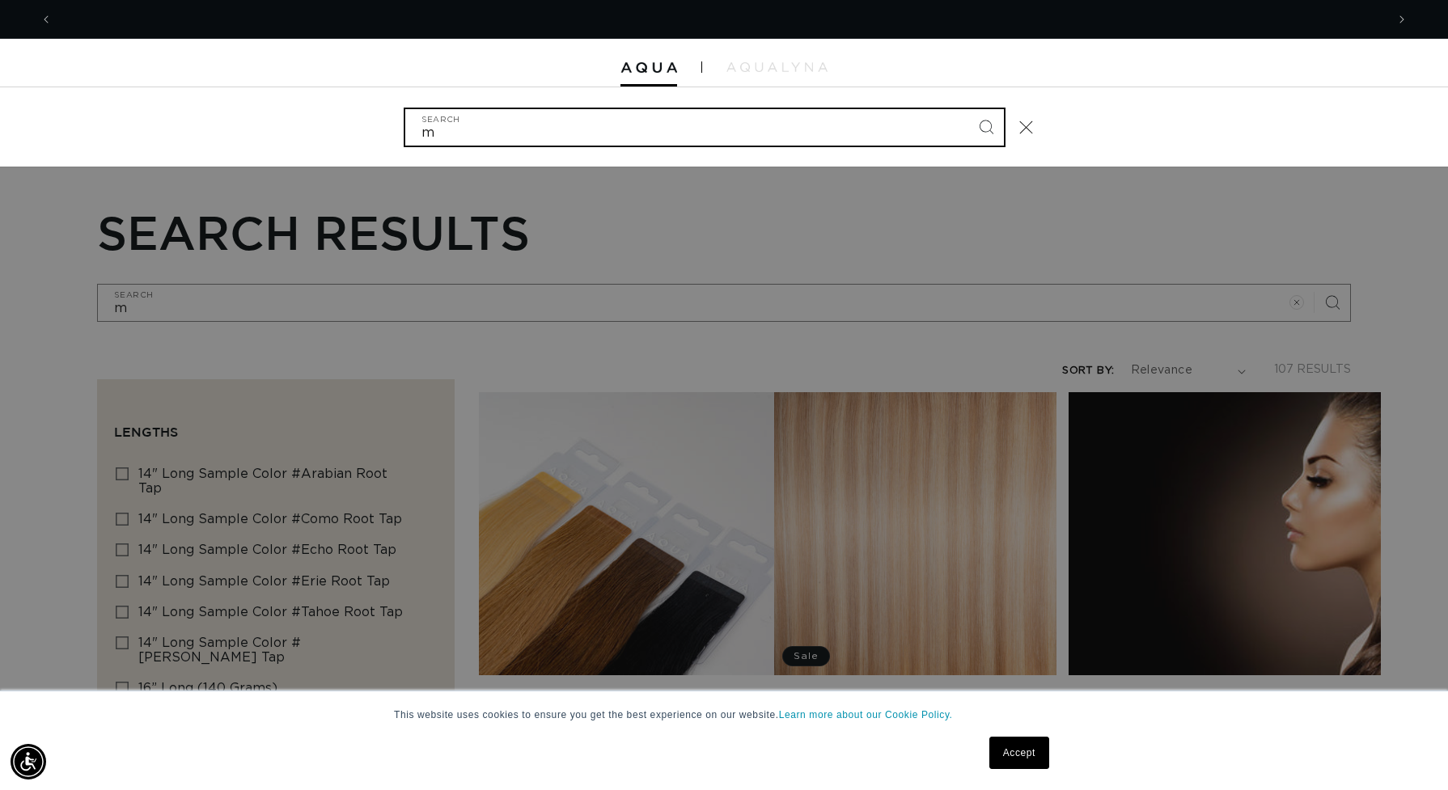
scroll to position [0, 1332]
type input "ma"
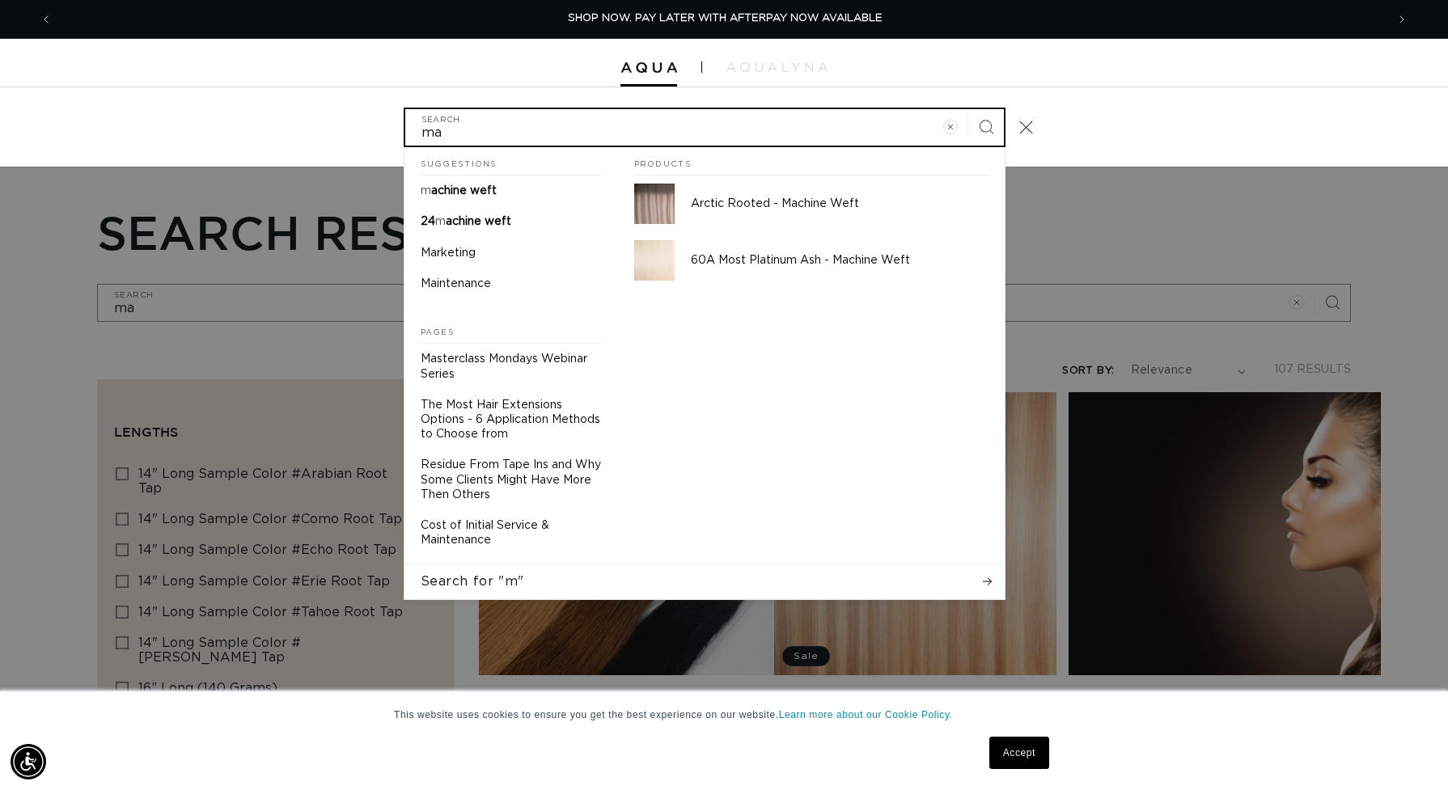
type input "mac"
type input "mach"
type input "machi"
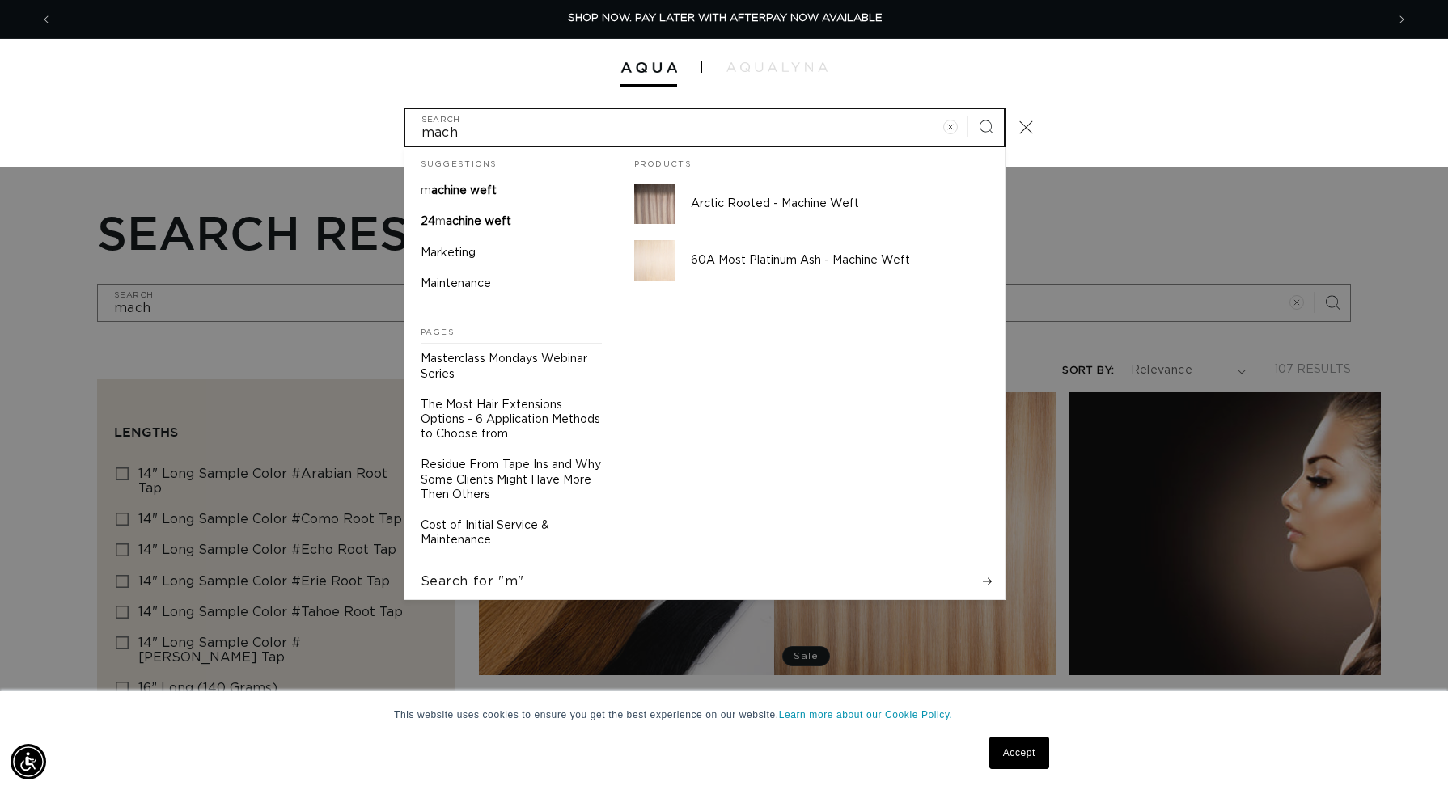
type input "machi"
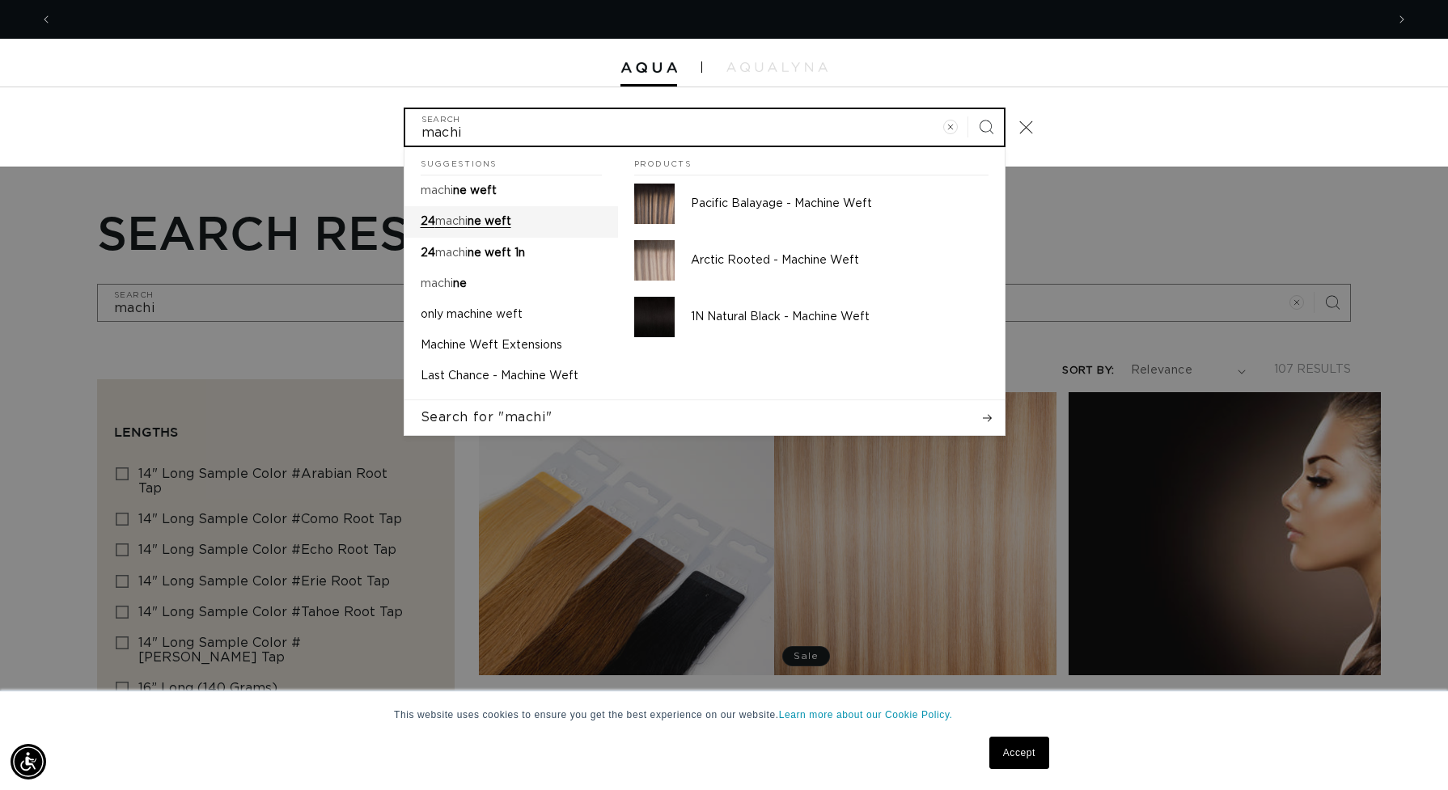
scroll to position [0, 2665]
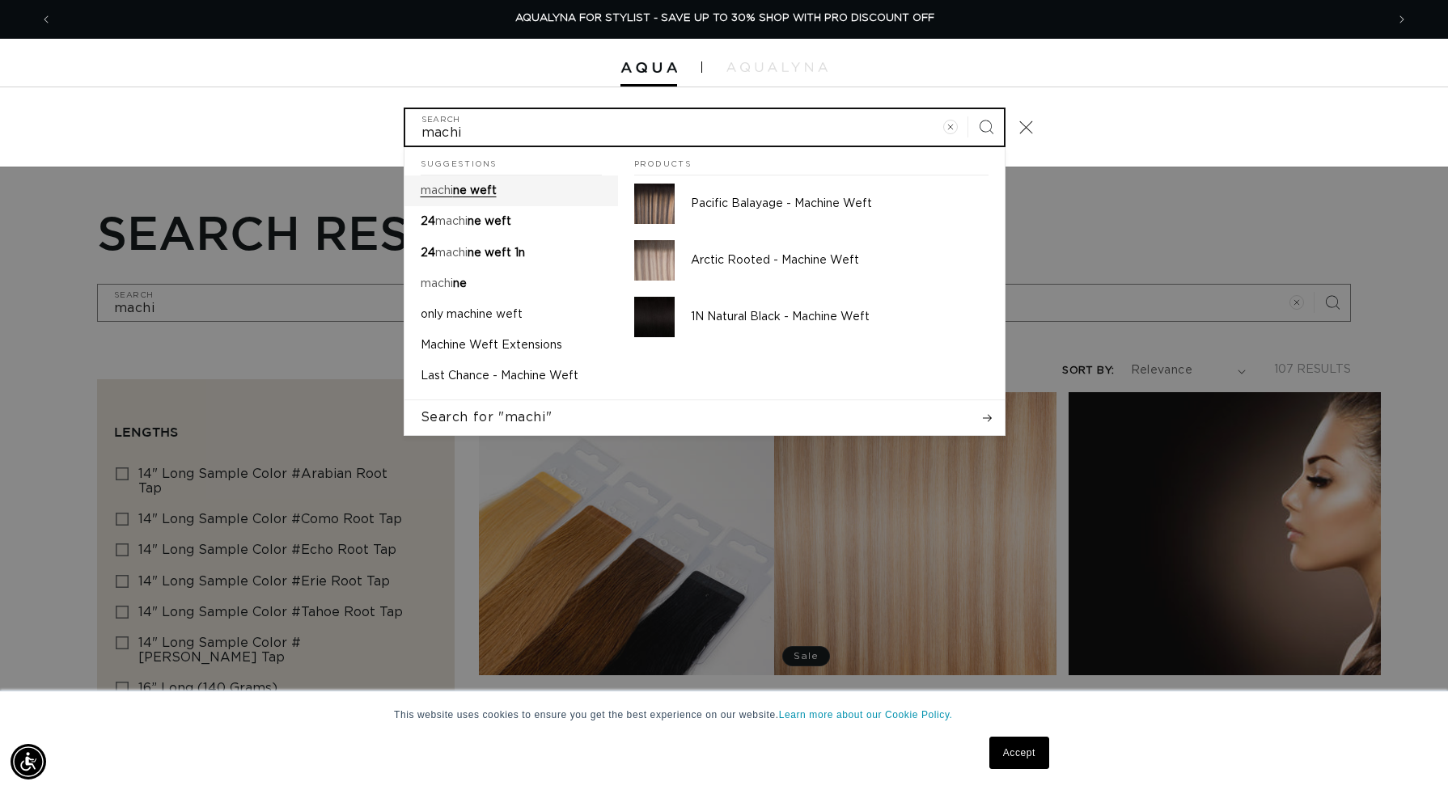
type input "machi"
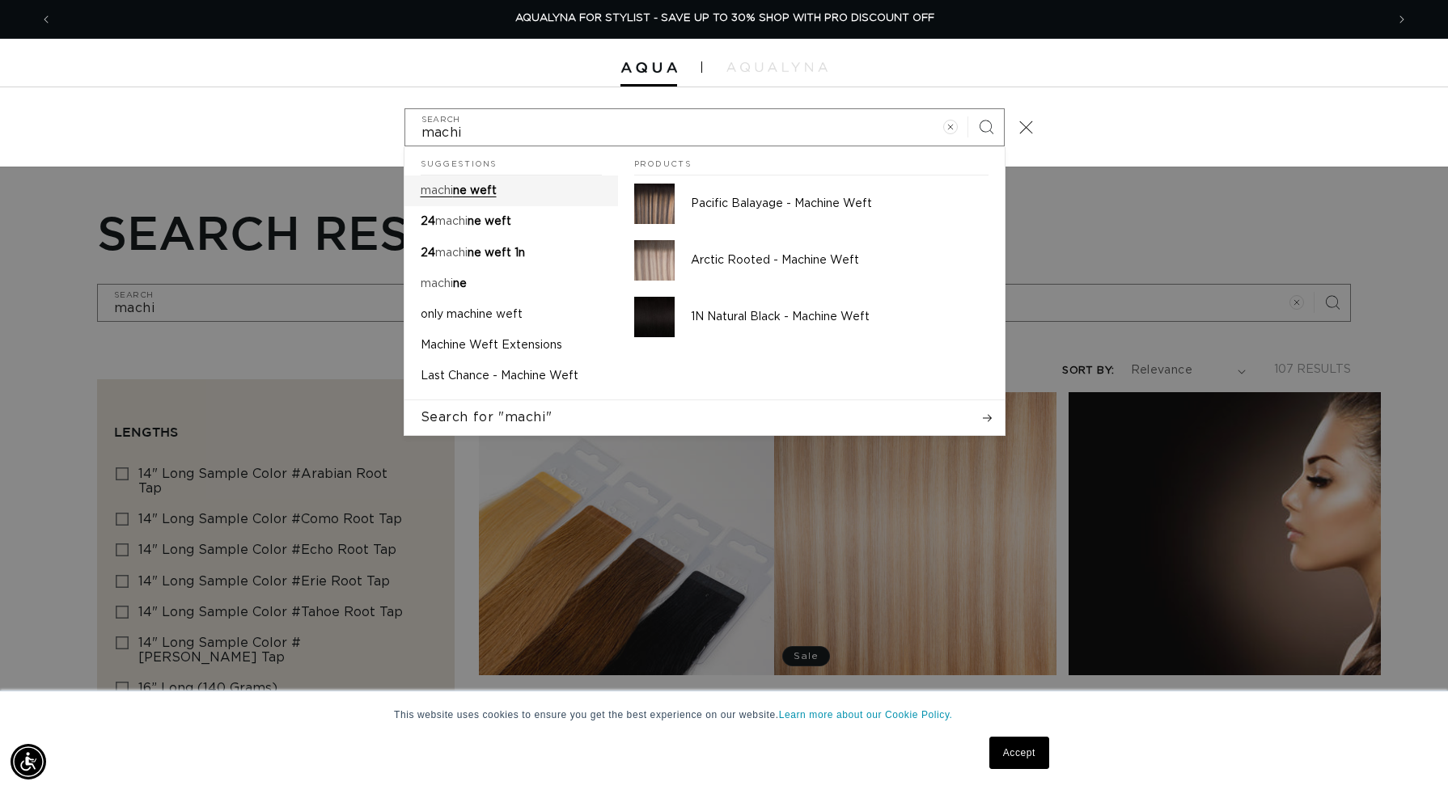
click at [489, 192] on span "ne weft" at bounding box center [475, 190] width 44 height 11
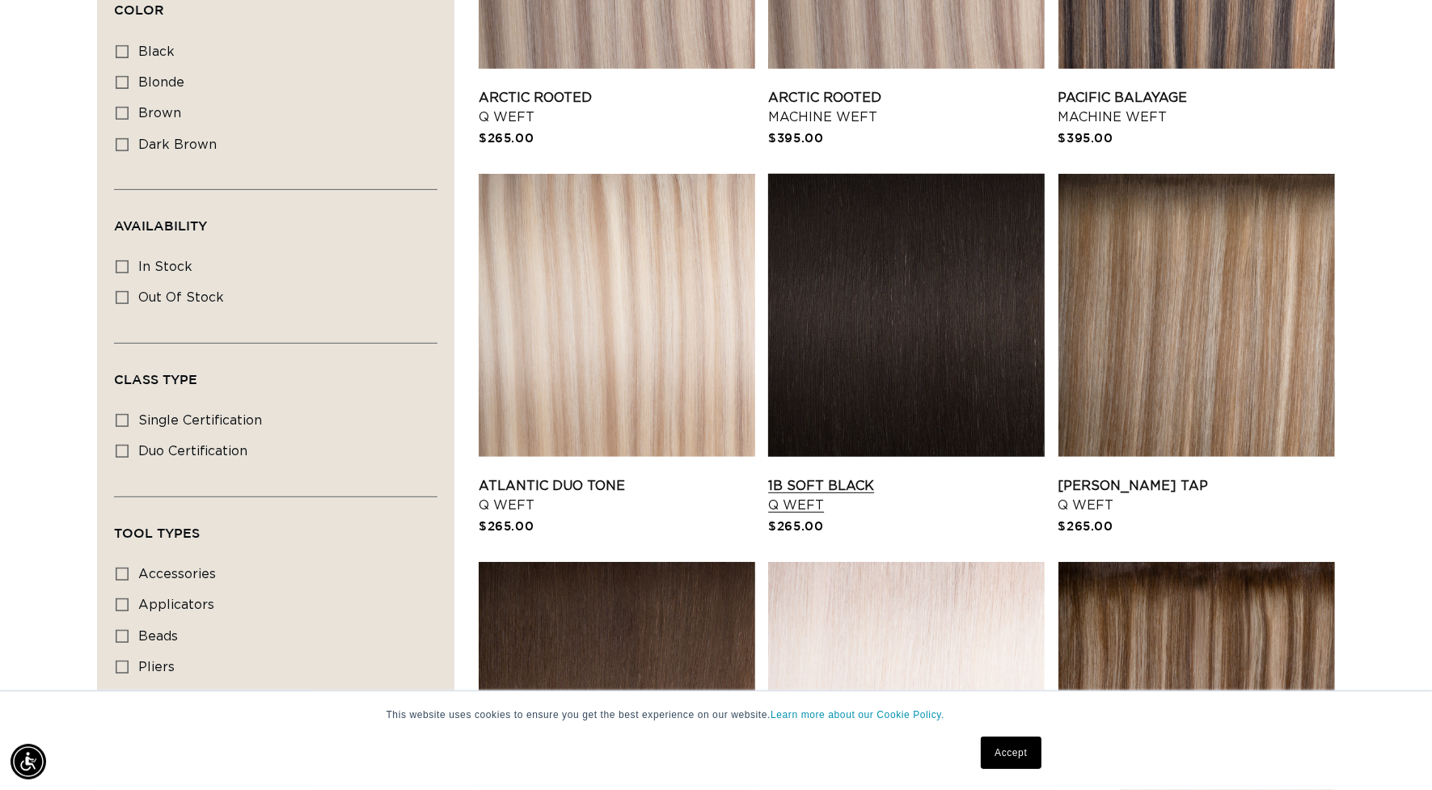
scroll to position [0, 1317]
click at [941, 476] on link "1B Soft Black Q Weft" at bounding box center [906, 495] width 277 height 39
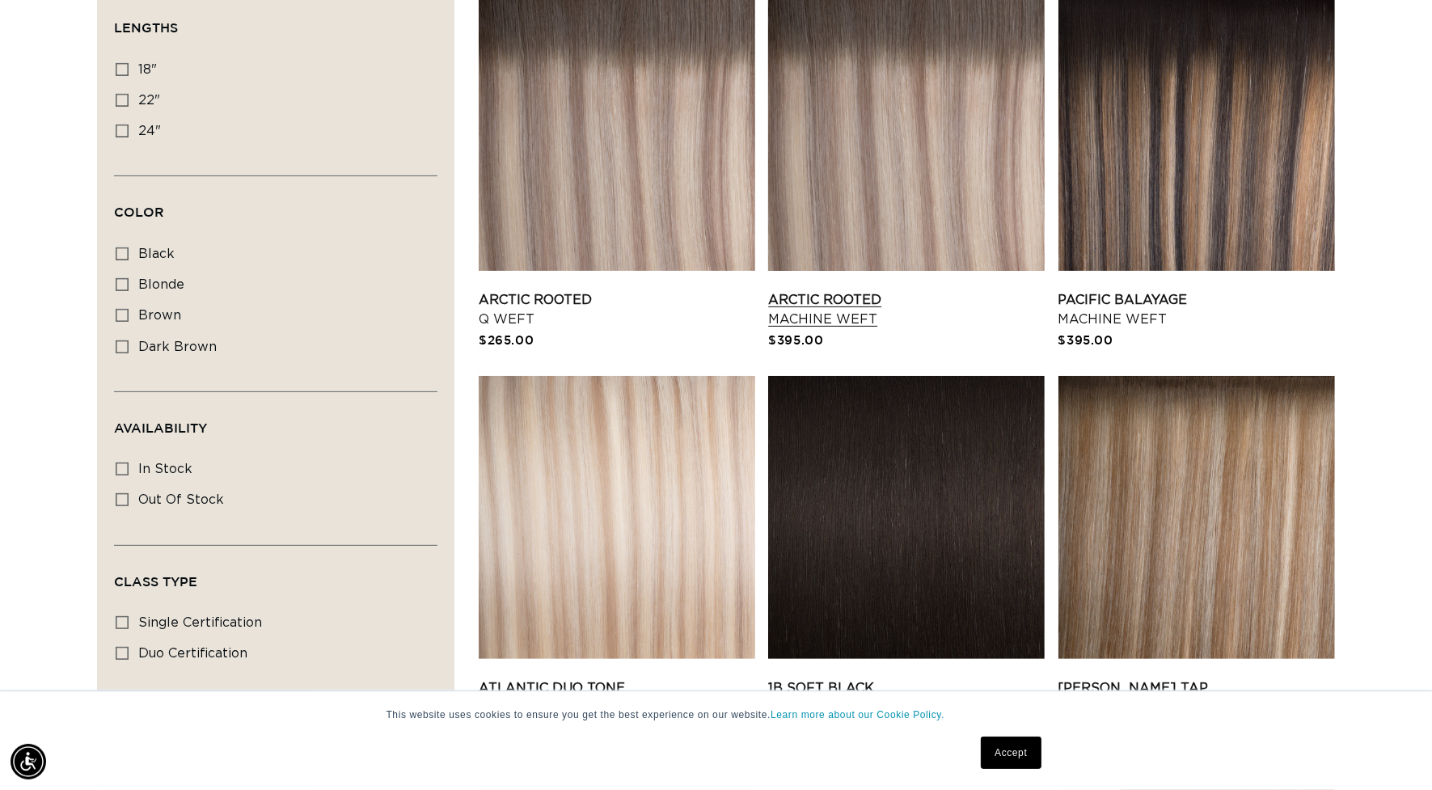
click at [814, 290] on link "Arctic Rooted Machine Weft" at bounding box center [906, 309] width 277 height 39
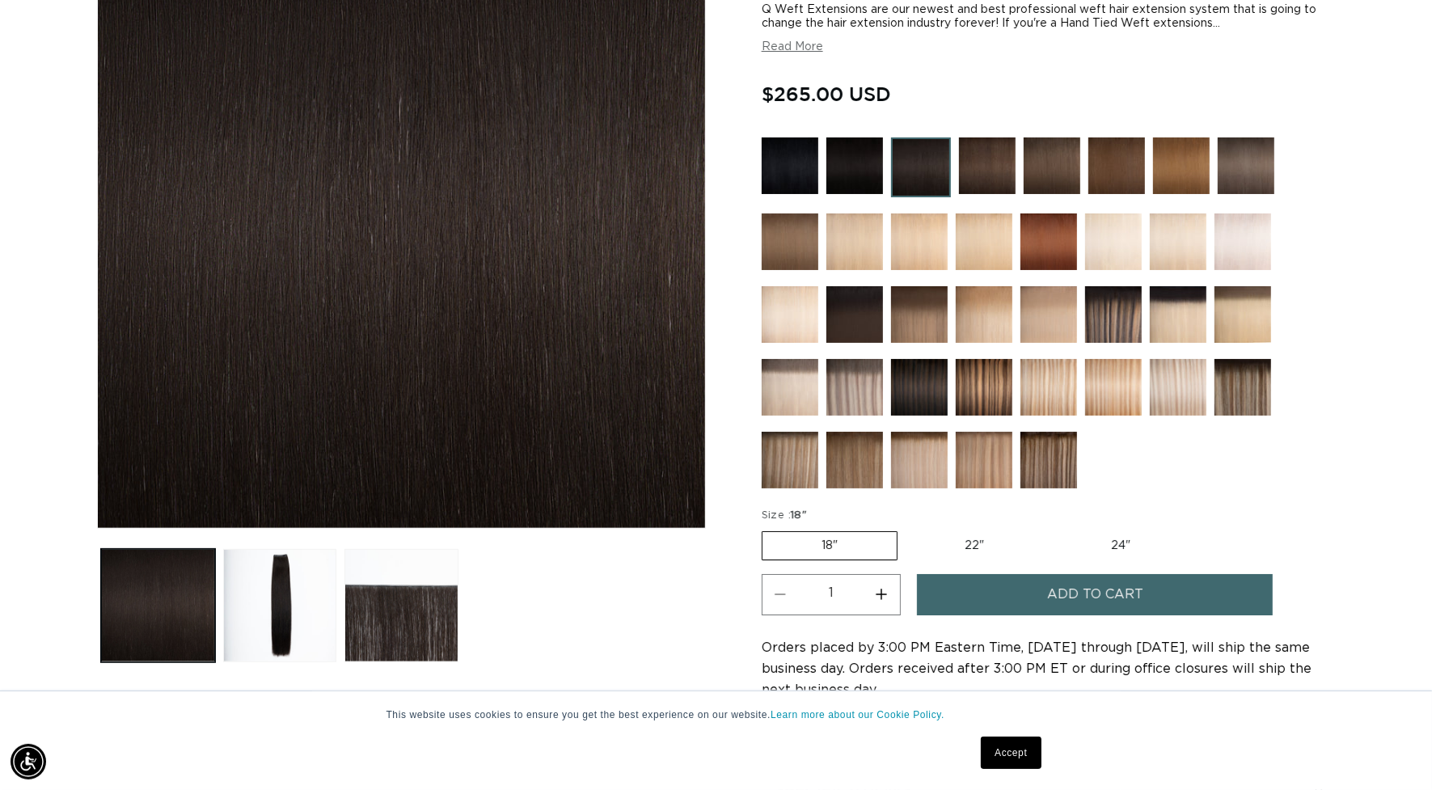
scroll to position [0, 1317]
click at [992, 536] on label "22" Variant sold out or unavailable" at bounding box center [974, 545] width 137 height 27
click at [907, 529] on input "22" Variant sold out or unavailable" at bounding box center [906, 528] width 1 height 1
radio input "true"
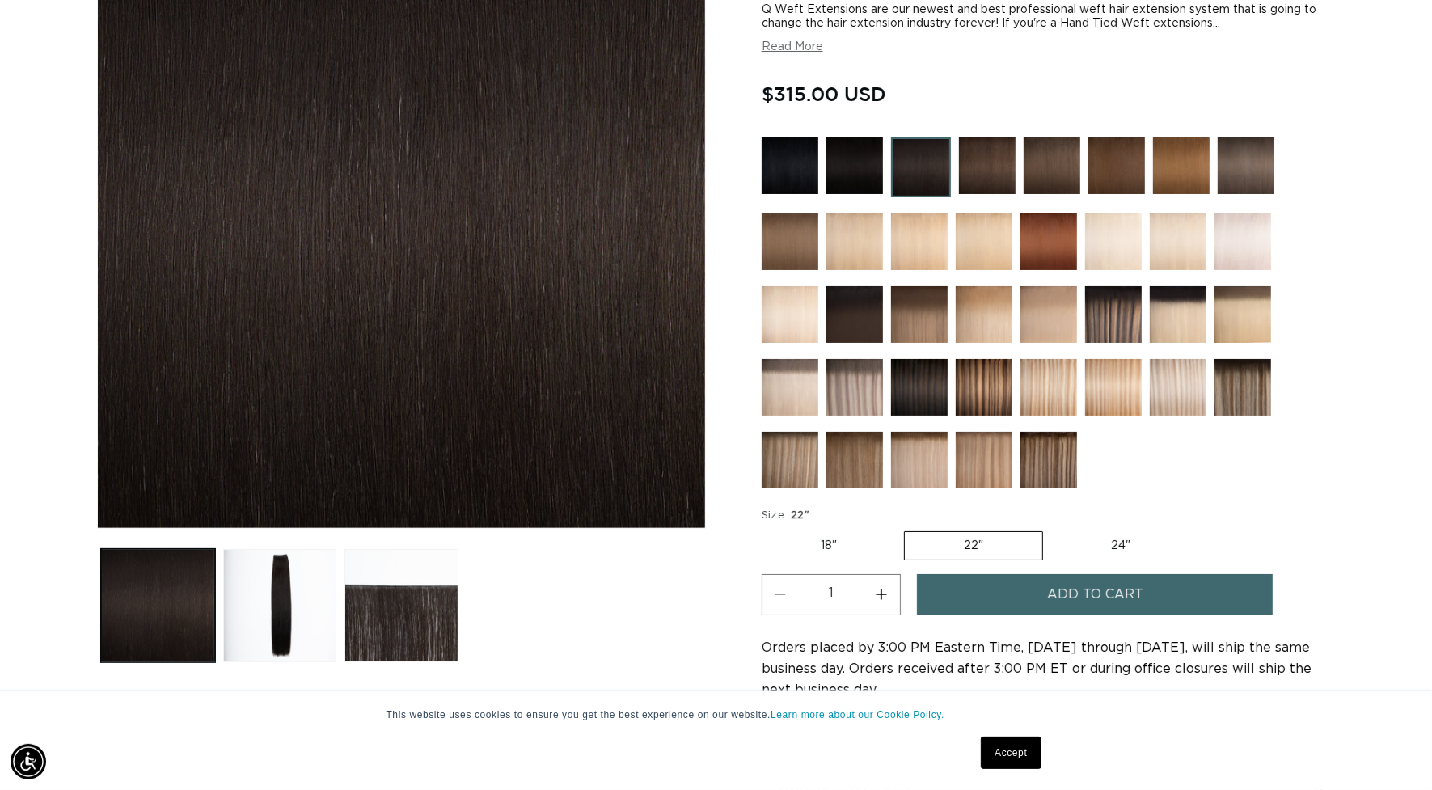
click at [1127, 535] on label "24" Variant sold out or unavailable" at bounding box center [1120, 545] width 137 height 27
click at [1052, 529] on input "24" Variant sold out or unavailable" at bounding box center [1051, 528] width 1 height 1
radio input "true"
click at [936, 538] on label "22" Variant sold out or unavailable" at bounding box center [972, 545] width 137 height 27
click at [905, 529] on input "22" Variant sold out or unavailable" at bounding box center [904, 528] width 1 height 1
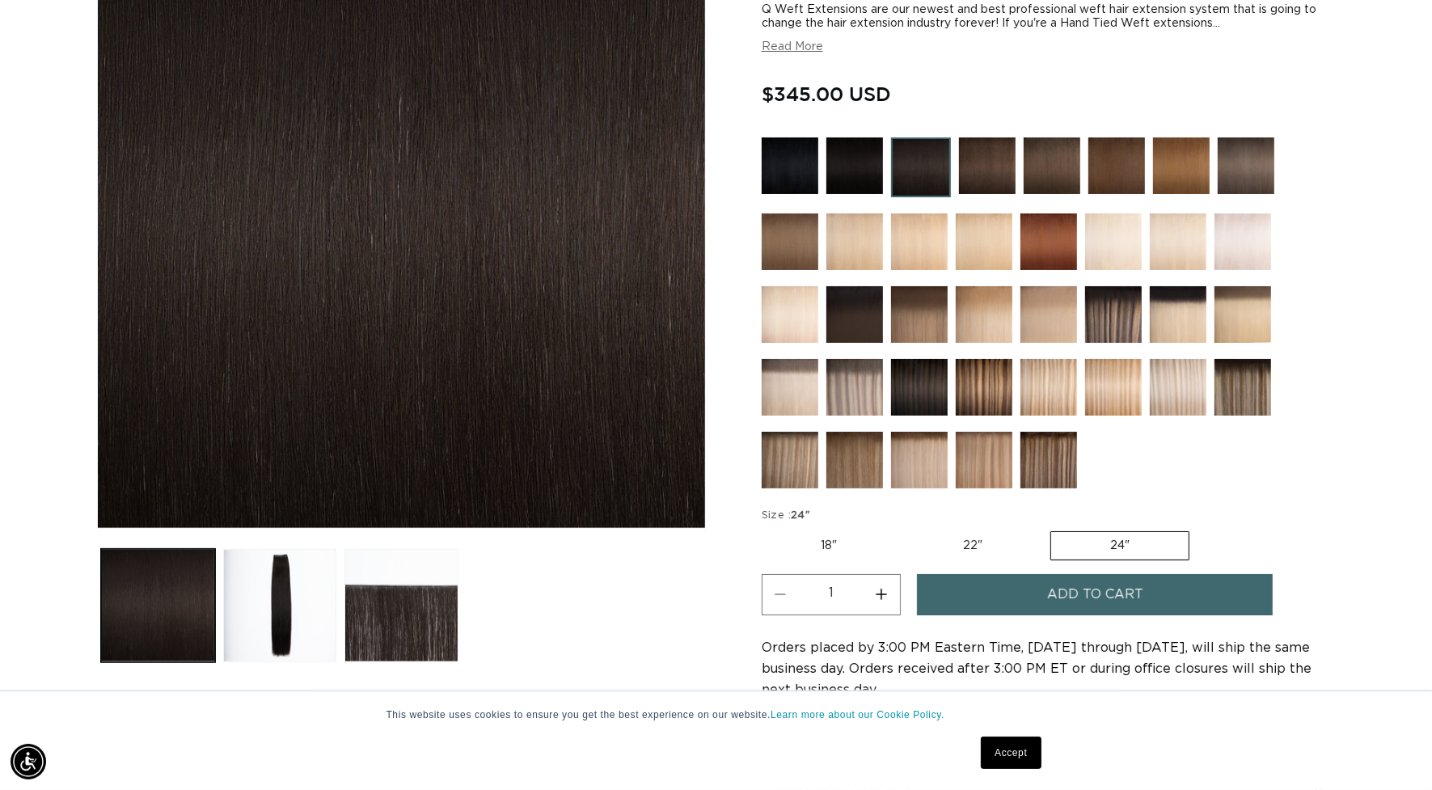
radio input "true"
click at [827, 532] on label "18" Variant sold out or unavailable" at bounding box center [829, 545] width 134 height 27
click at [767, 529] on input "18" Variant sold out or unavailable" at bounding box center [766, 528] width 1 height 1
radio input "true"
click at [985, 538] on label "22" Variant sold out or unavailable" at bounding box center [974, 545] width 137 height 27
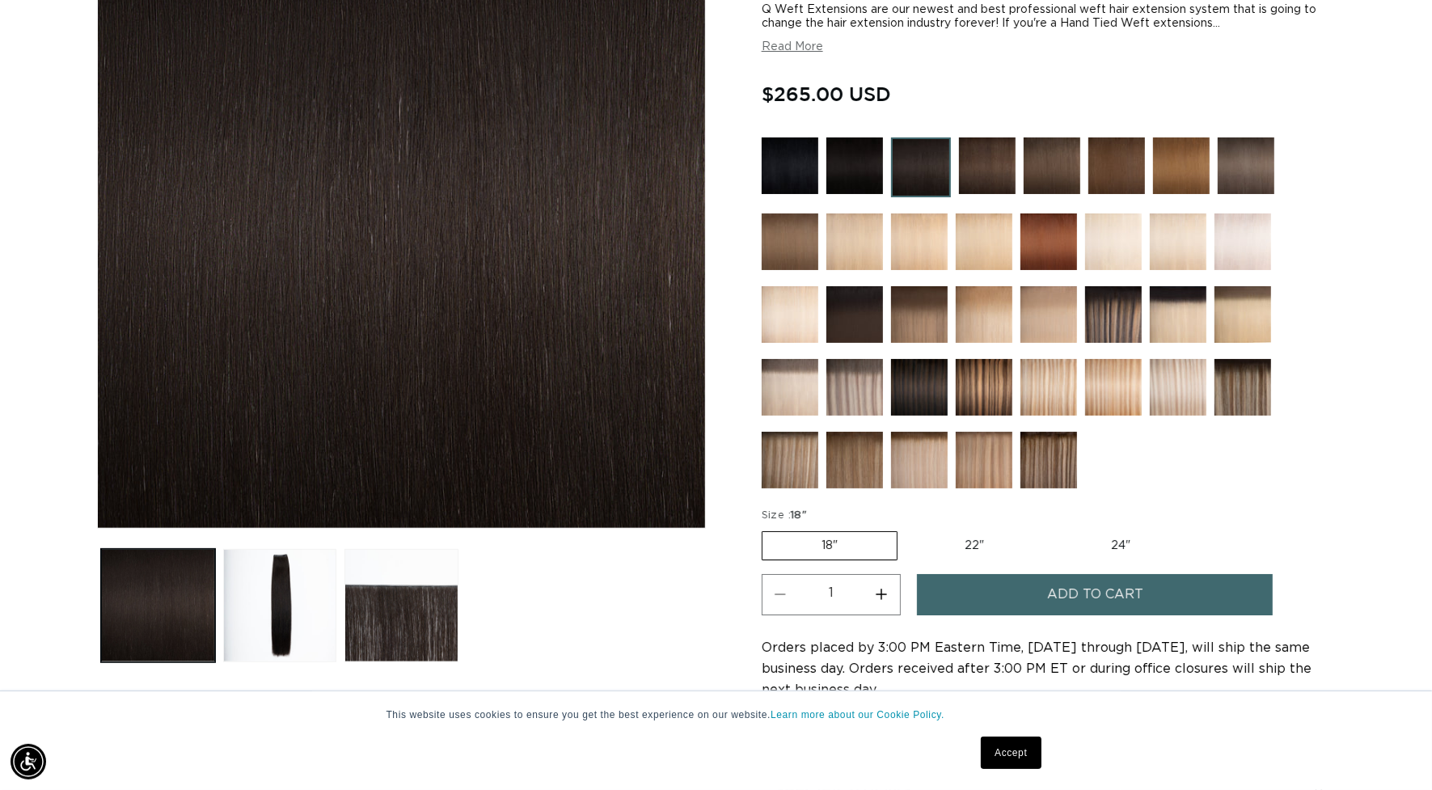
click at [907, 529] on input "22" Variant sold out or unavailable" at bounding box center [906, 528] width 1 height 1
radio input "true"
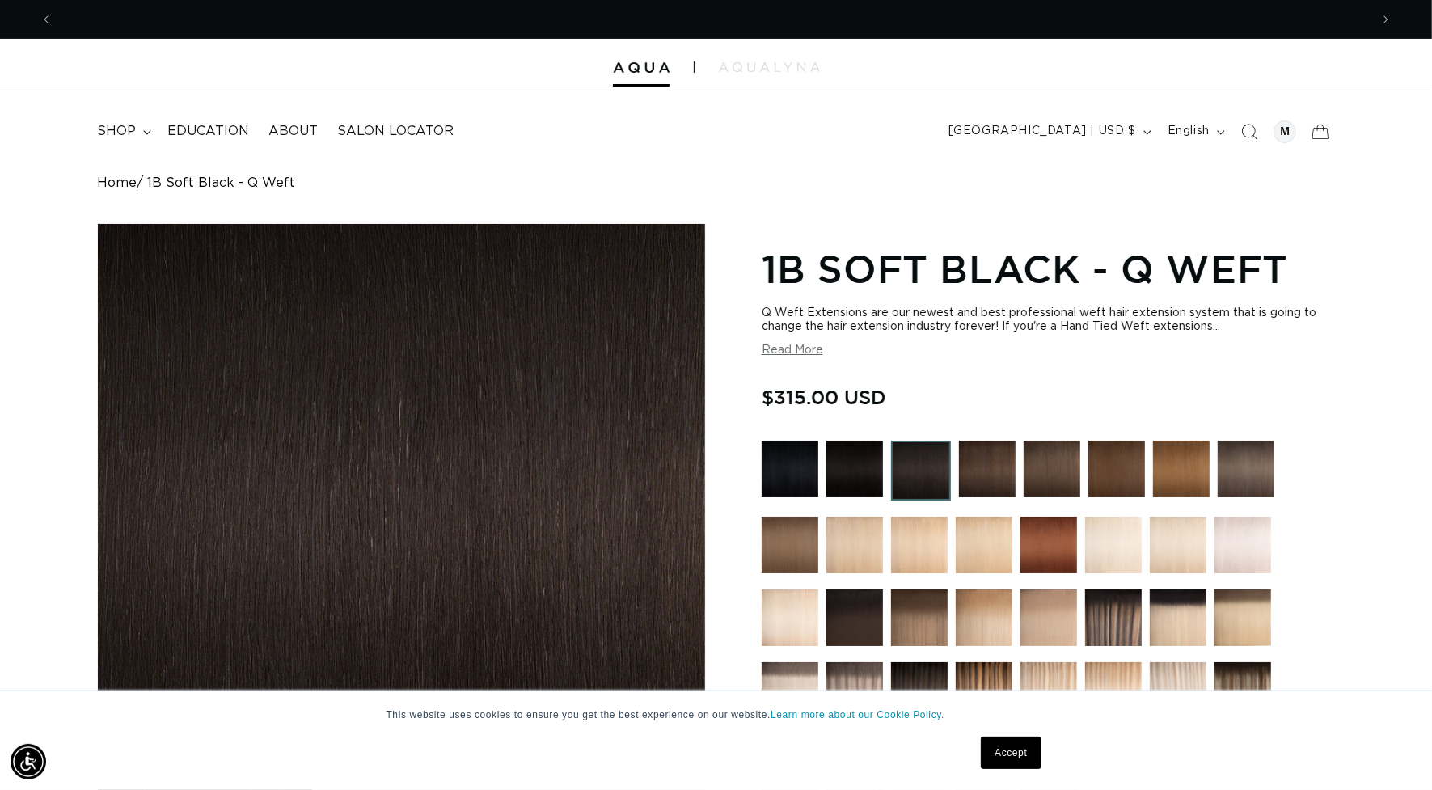
scroll to position [0, 2634]
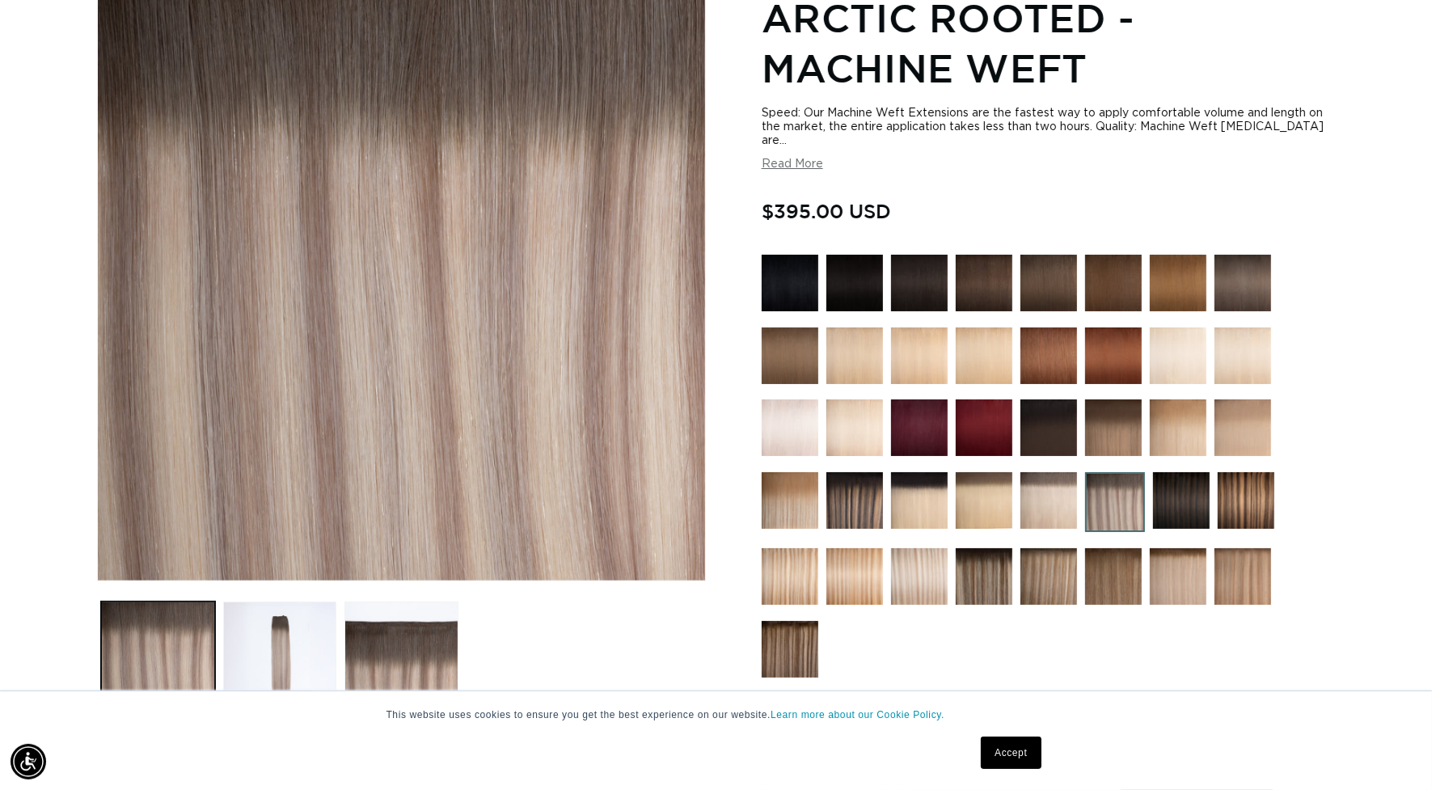
scroll to position [202, 0]
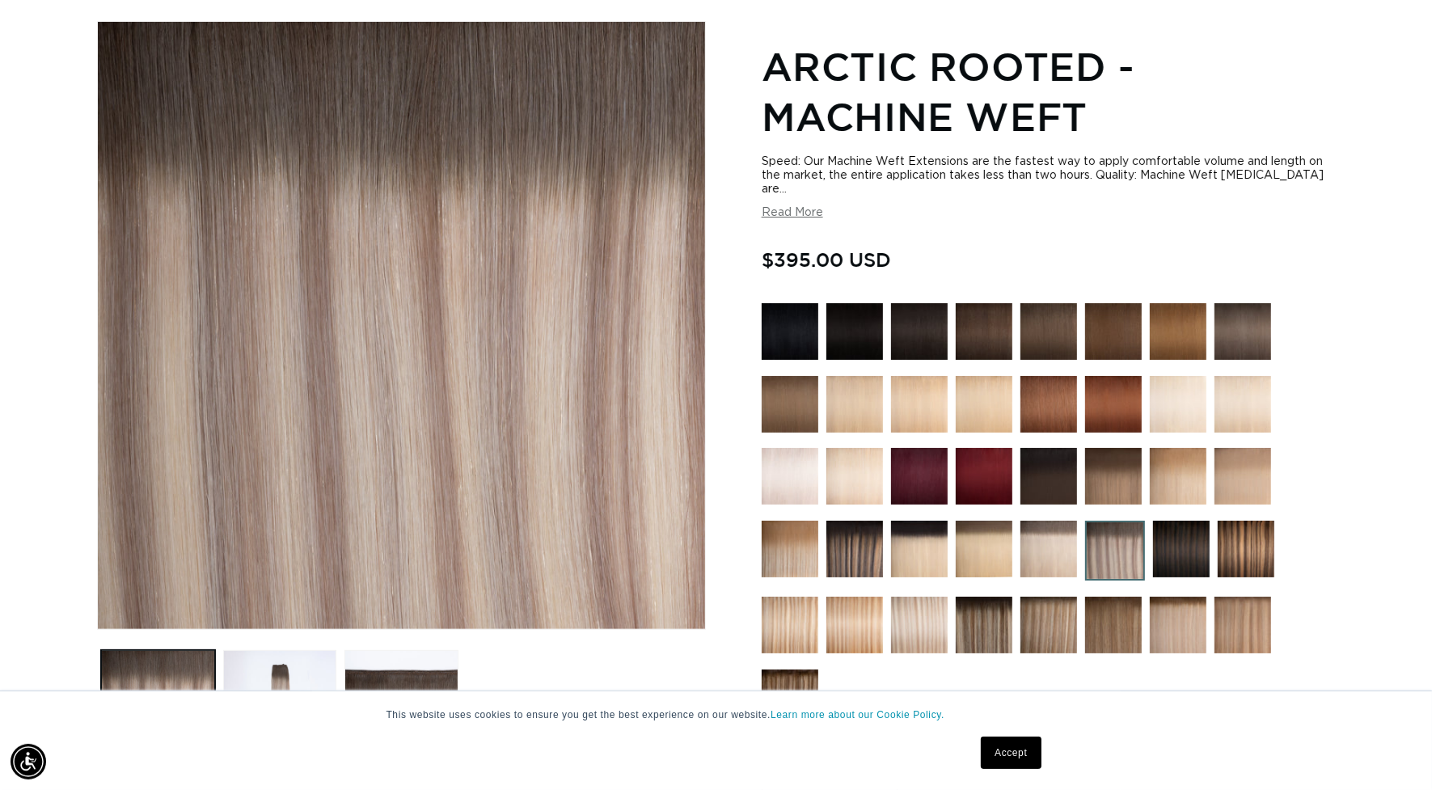
click at [778, 328] on img at bounding box center [790, 331] width 57 height 57
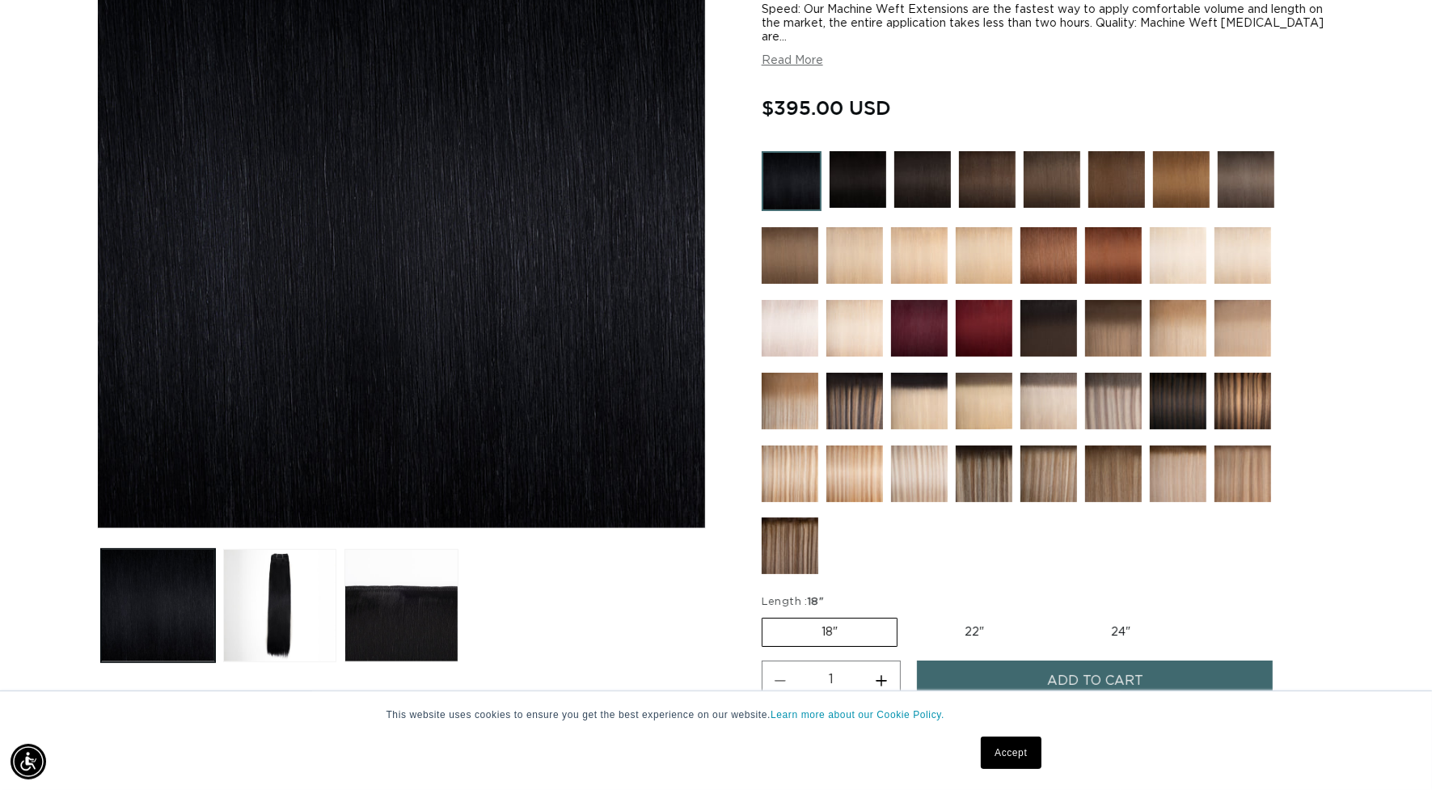
scroll to position [0, 1317]
click at [980, 621] on label "22" Variant sold out or unavailable" at bounding box center [974, 632] width 137 height 27
click at [907, 615] on input "22" Variant sold out or unavailable" at bounding box center [906, 615] width 1 height 1
radio input "true"
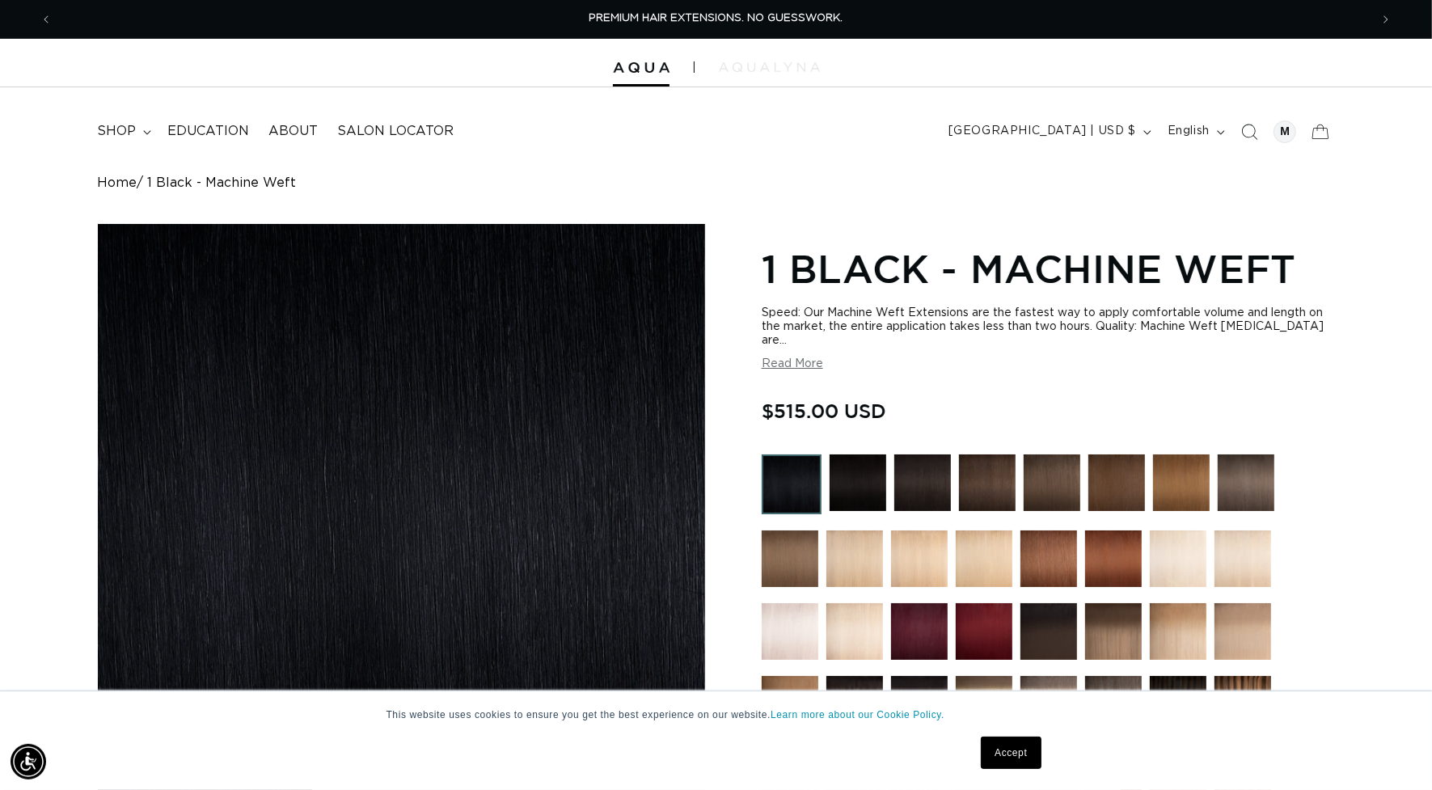
click at [738, 67] on img at bounding box center [769, 67] width 101 height 10
